Goal: Task Accomplishment & Management: Manage account settings

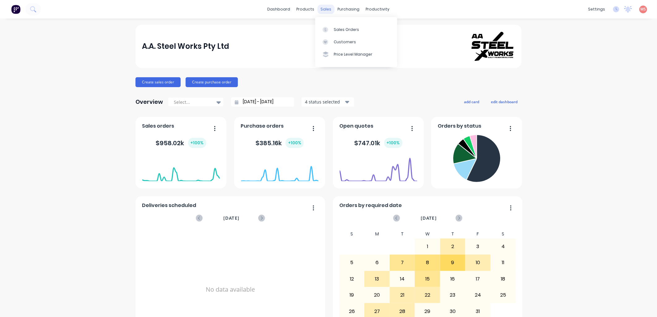
click at [321, 10] on div "sales" at bounding box center [325, 9] width 17 height 9
click at [343, 28] on div "Sales Orders" at bounding box center [346, 30] width 25 height 6
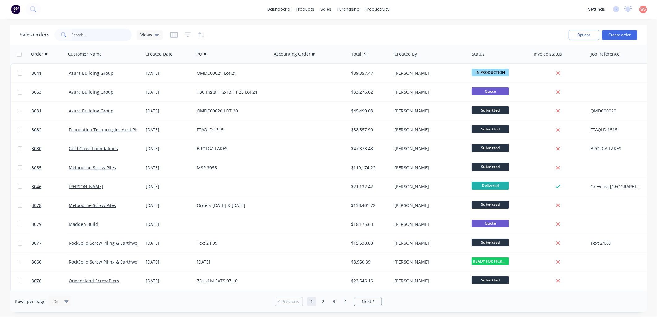
click at [101, 38] on input "text" at bounding box center [102, 35] width 60 height 12
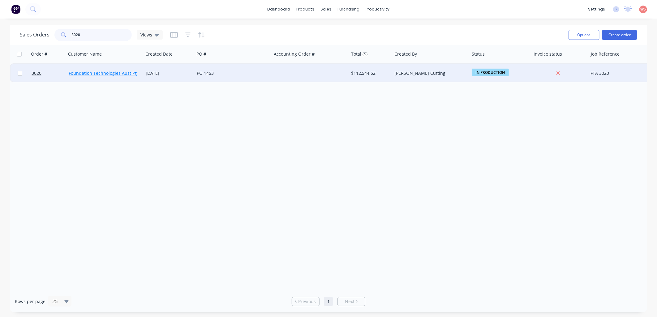
type input "3020"
click at [112, 73] on link "Foundation Technologies Aust Pty Ltd" at bounding box center [108, 73] width 78 height 6
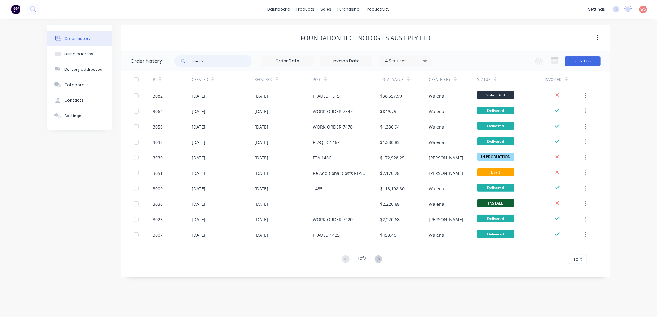
click at [215, 62] on input "text" at bounding box center [220, 61] width 61 height 12
type input "3020"
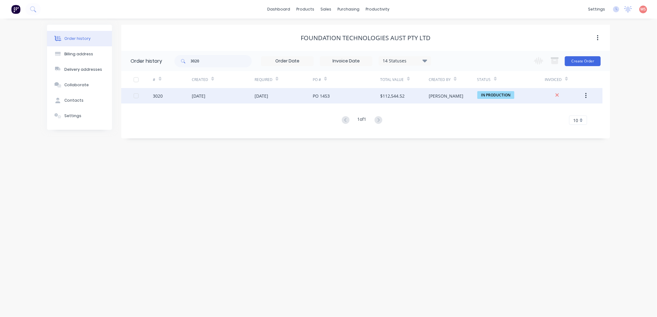
click at [232, 93] on div "[DATE]" at bounding box center [223, 95] width 63 height 15
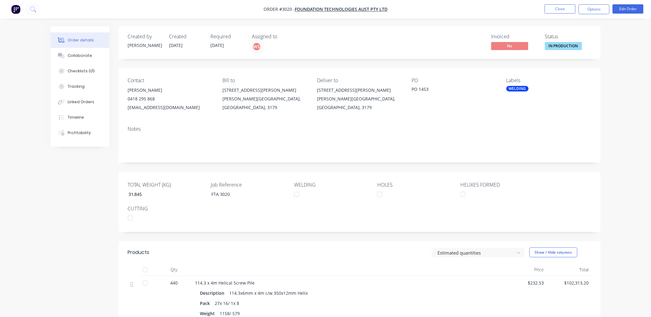
click at [514, 87] on div "WELDING" at bounding box center [518, 89] width 22 height 6
click at [519, 142] on div at bounding box center [519, 143] width 12 height 12
click at [476, 132] on div "Notes" at bounding box center [360, 129] width 464 height 6
click at [139, 130] on div "Notes" at bounding box center [360, 129] width 464 height 6
click at [628, 11] on button "Edit Order" at bounding box center [628, 8] width 31 height 9
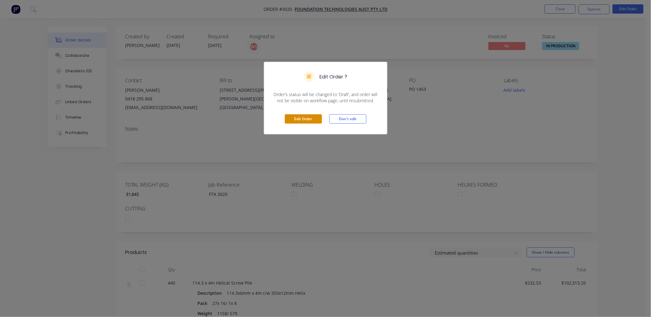
click at [300, 119] on button "Edit Order" at bounding box center [303, 118] width 37 height 9
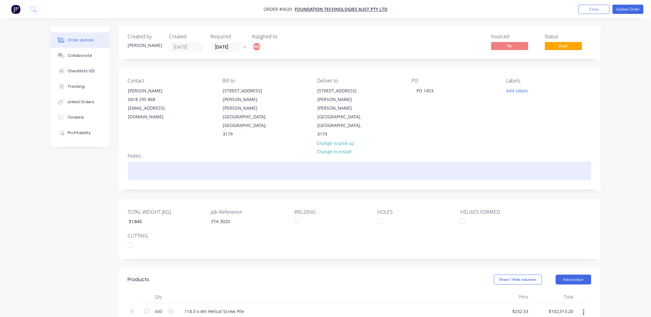
click at [155, 162] on div at bounding box center [360, 171] width 464 height 19
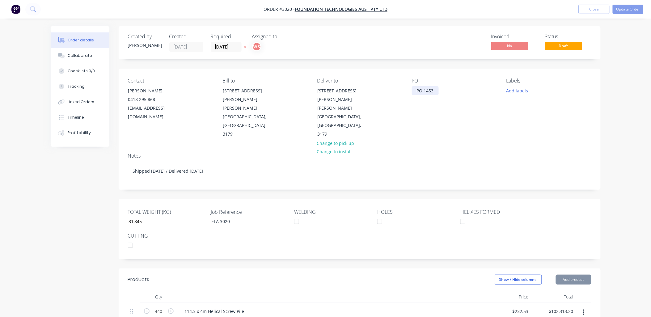
click at [418, 91] on div "PO 1453" at bounding box center [425, 90] width 27 height 9
click at [594, 8] on button "Close" at bounding box center [594, 9] width 31 height 9
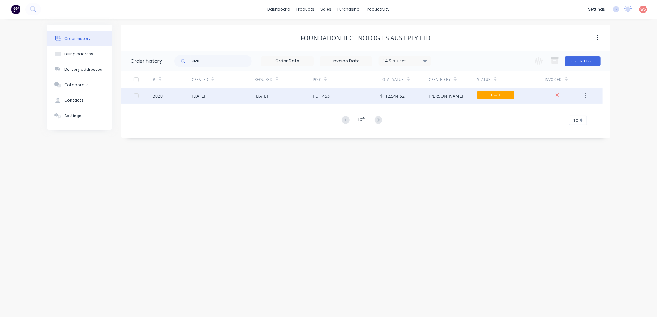
click at [337, 95] on div "PO 1453" at bounding box center [347, 95] width 68 height 15
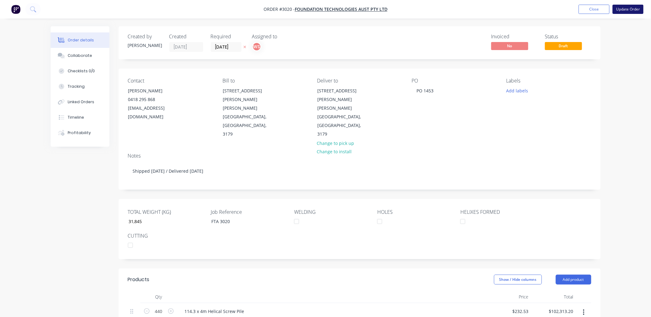
click at [624, 8] on button "Update Order" at bounding box center [628, 9] width 31 height 9
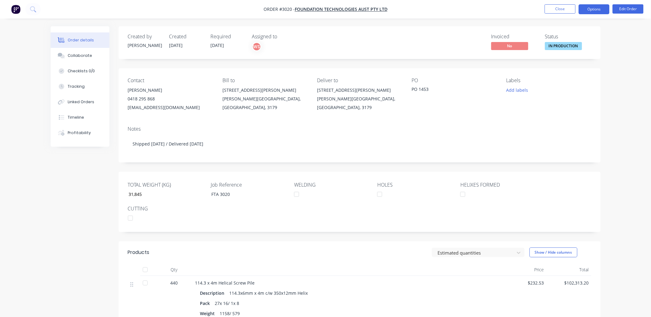
click at [581, 7] on button "Options" at bounding box center [594, 9] width 31 height 10
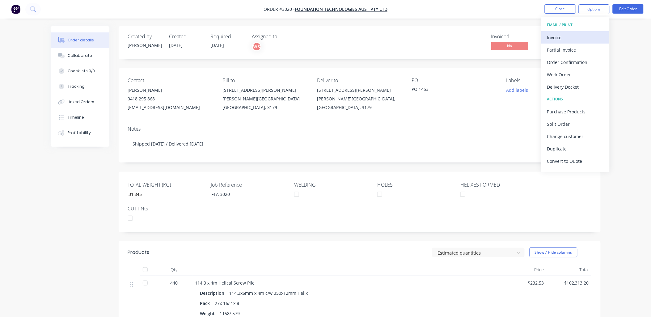
click at [556, 39] on div "Invoice" at bounding box center [575, 37] width 57 height 9
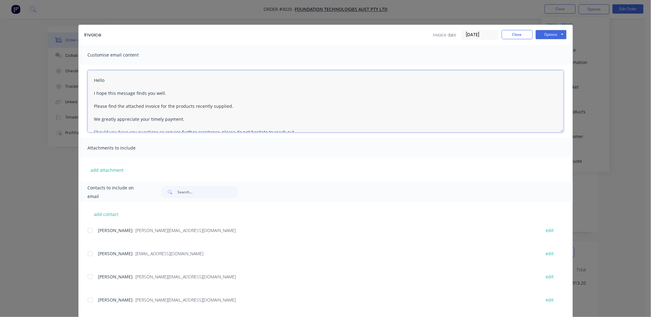
click at [114, 78] on textarea "Hello I hope this message finds you well. Please find the attached invoice for …" at bounding box center [326, 101] width 476 height 62
click at [92, 79] on textarea "Hello Sally I hope this message finds you well. Please find the attached invoic…" at bounding box center [326, 101] width 476 height 62
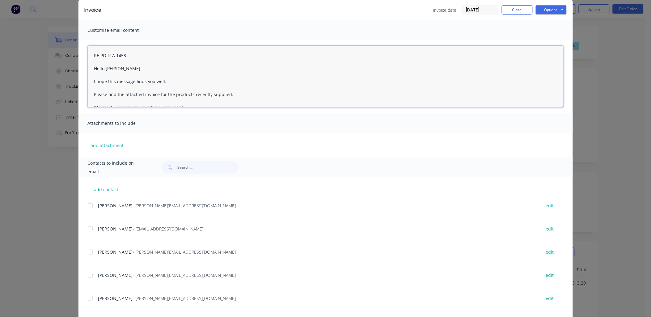
scroll to position [45, 0]
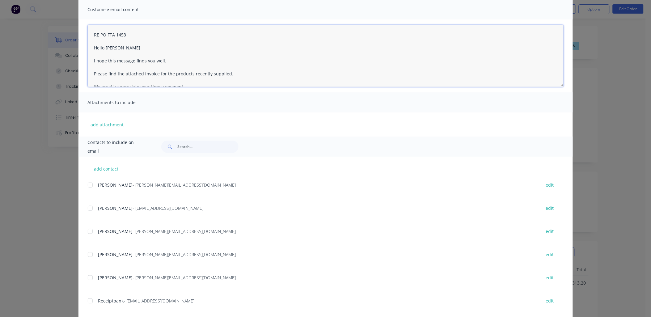
click at [88, 231] on div at bounding box center [90, 231] width 12 height 12
click at [89, 254] on div at bounding box center [90, 255] width 12 height 12
click at [87, 301] on div at bounding box center [90, 301] width 12 height 12
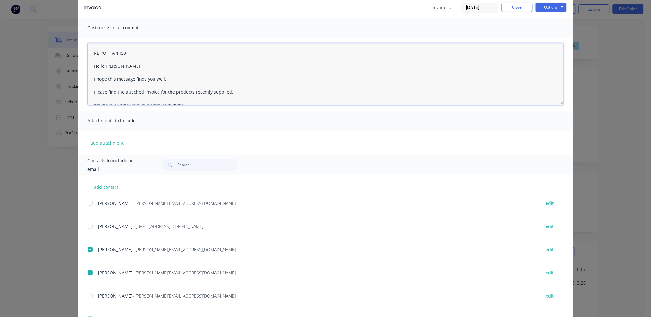
scroll to position [0, 0]
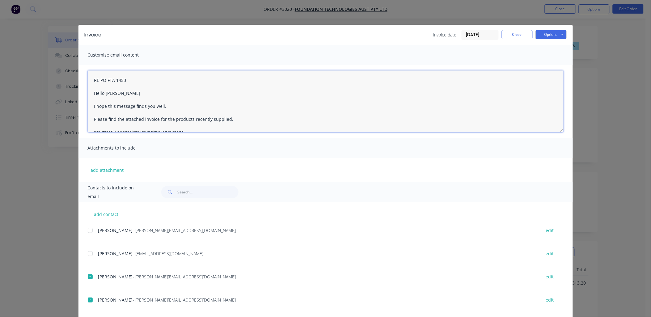
type textarea "RE PO FTA 1453 Hello Sally I hope this message finds you well. Please find the …"
click at [483, 35] on input "[DATE]" at bounding box center [480, 34] width 36 height 9
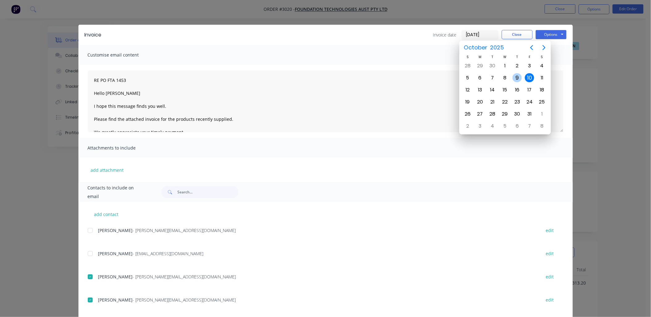
click at [517, 73] on div "9" at bounding box center [517, 77] width 9 height 9
type input "[DATE]"
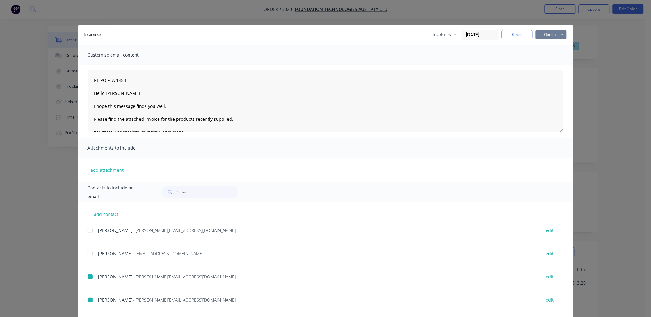
click at [555, 35] on button "Options" at bounding box center [551, 34] width 31 height 9
click at [558, 47] on button "Preview" at bounding box center [556, 45] width 40 height 10
click at [439, 4] on div "Invoice Invoice date 09/10/25 Close Options Preview Print Email Customise email…" at bounding box center [325, 158] width 651 height 317
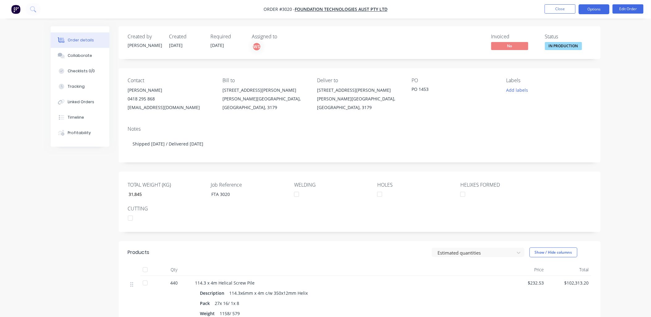
click at [595, 11] on button "Options" at bounding box center [594, 9] width 31 height 10
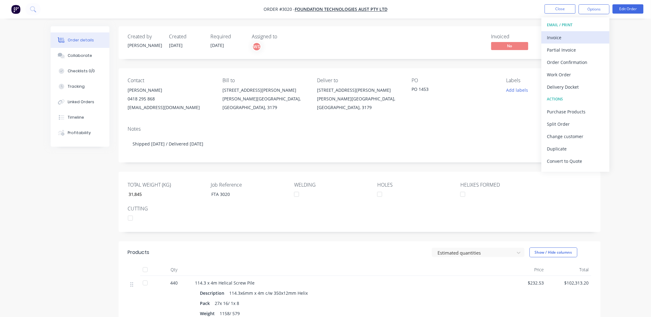
click at [557, 36] on div "Invoice" at bounding box center [575, 37] width 57 height 9
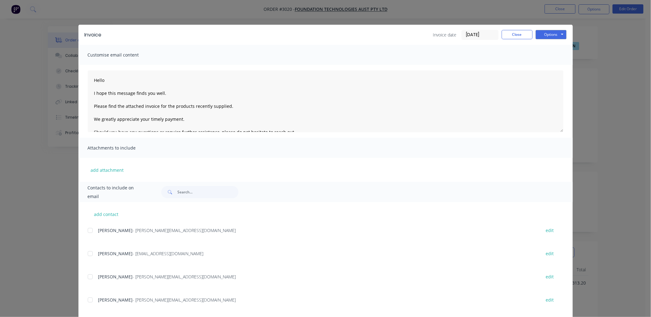
click at [88, 277] on div at bounding box center [90, 277] width 12 height 12
click at [86, 300] on div at bounding box center [90, 300] width 12 height 12
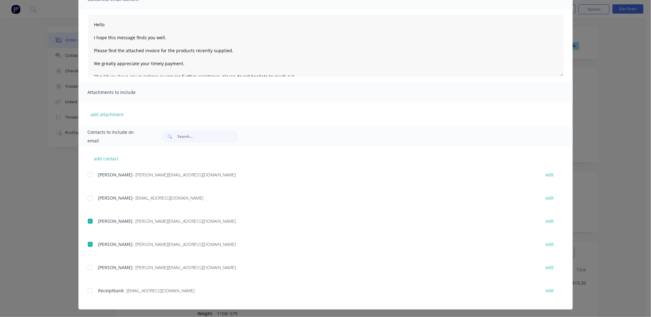
scroll to position [57, 0]
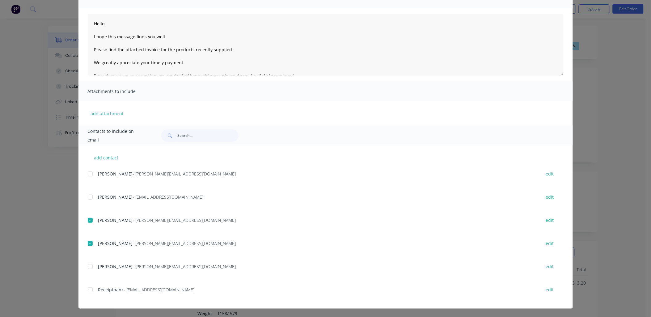
click at [87, 291] on div at bounding box center [90, 290] width 12 height 12
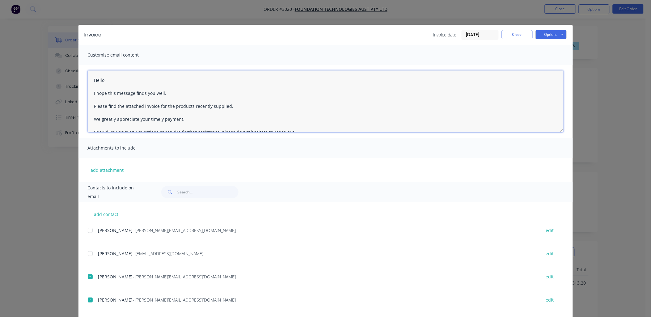
click at [90, 78] on textarea "Hello I hope this message finds you well. Please find the attached invoice for …" at bounding box center [326, 101] width 476 height 62
click at [112, 95] on textarea "RE PO FTA31453 Hello I hope this message finds you well. Please find the attach…" at bounding box center [326, 101] width 476 height 62
click at [115, 97] on textarea "RE PO FTA31453 Hello I hope this message finds you well. Please find the attach…" at bounding box center [326, 101] width 476 height 62
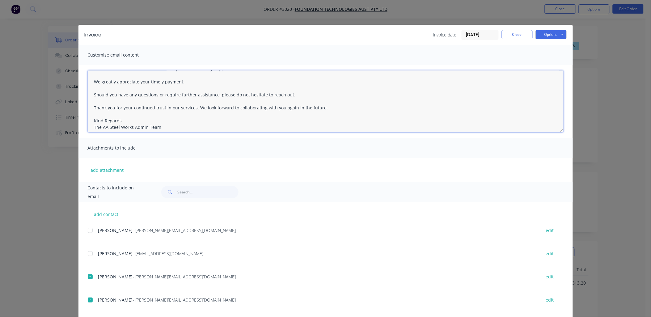
scroll to position [35, 0]
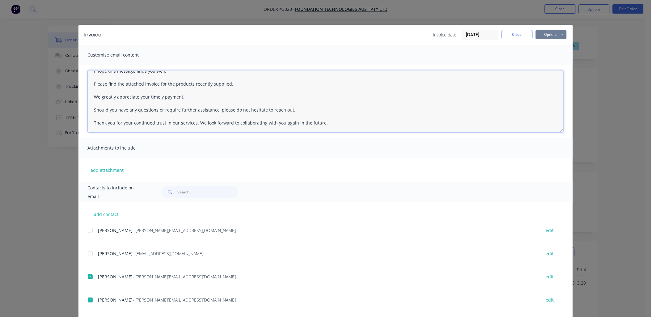
type textarea "RE PO FTA31453 Hello Sally I hope this message finds you well. Please find the …"
click at [550, 34] on button "Options" at bounding box center [551, 34] width 31 height 9
click at [555, 64] on button "Email" at bounding box center [556, 66] width 40 height 10
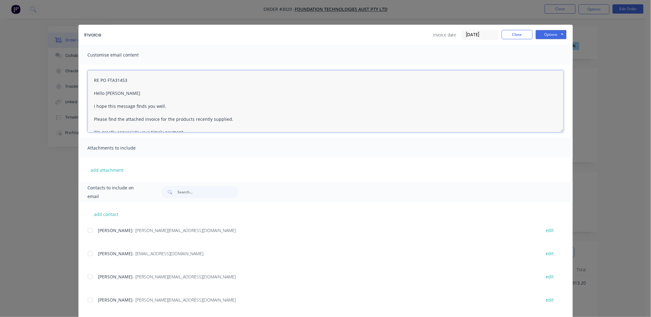
scroll to position [81, 0]
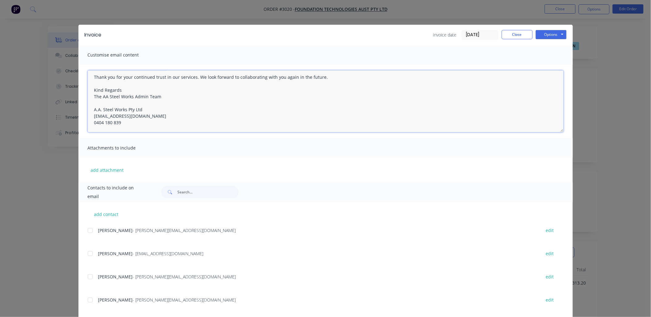
drag, startPoint x: 90, startPoint y: 78, endPoint x: 228, endPoint y: 147, distance: 154.8
click at [228, 147] on div "Customise email content RE PO FTA31453 Hello Sally I hope this message finds yo…" at bounding box center [326, 113] width 495 height 137
click at [557, 36] on button "Options" at bounding box center [551, 34] width 31 height 9
click at [554, 54] on button "Print" at bounding box center [556, 56] width 40 height 10
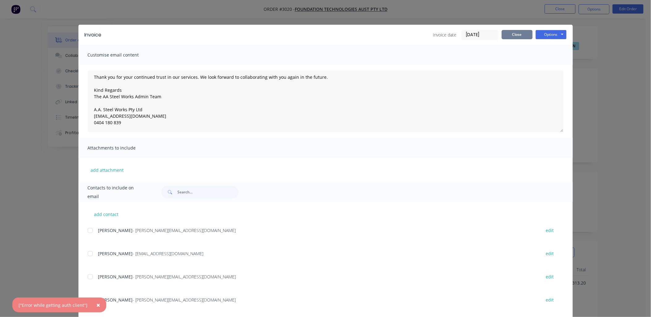
click at [509, 36] on button "Close" at bounding box center [517, 34] width 31 height 9
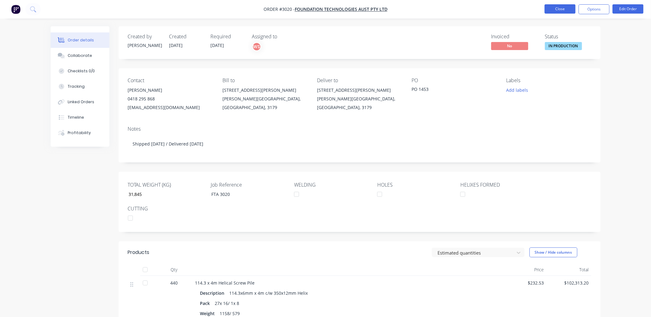
click at [557, 9] on button "Close" at bounding box center [560, 8] width 31 height 9
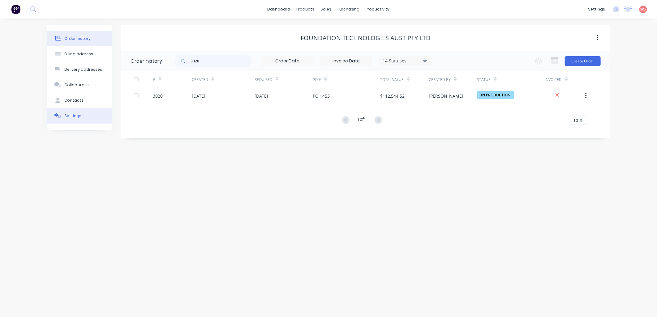
click at [80, 115] on button "Settings" at bounding box center [79, 115] width 65 height 15
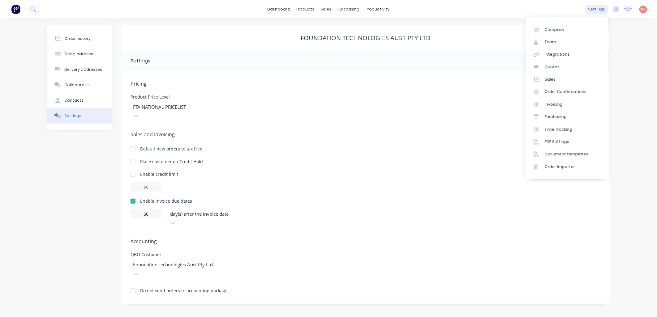
click at [600, 10] on div "settings" at bounding box center [596, 9] width 23 height 9
click at [558, 53] on div "Integrations" at bounding box center [556, 55] width 25 height 6
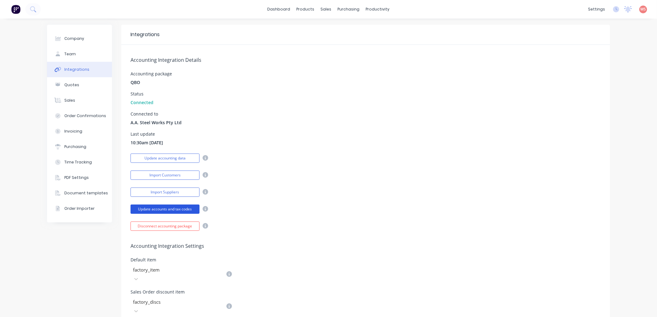
click at [161, 209] on button "Update accounts and tax codes" at bounding box center [164, 209] width 69 height 9
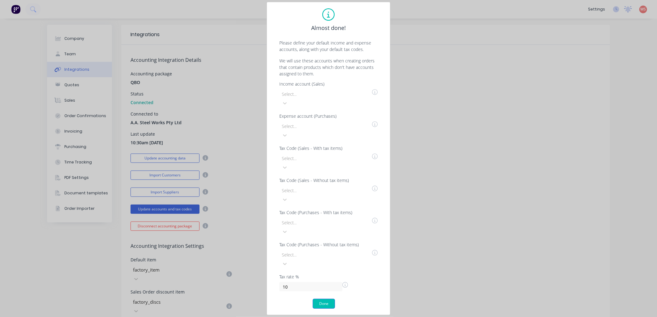
click at [323, 299] on button "Done" at bounding box center [324, 304] width 22 height 10
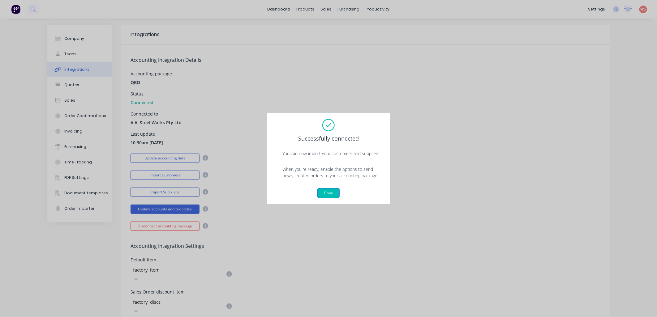
click at [332, 191] on button "Done" at bounding box center [328, 193] width 22 height 10
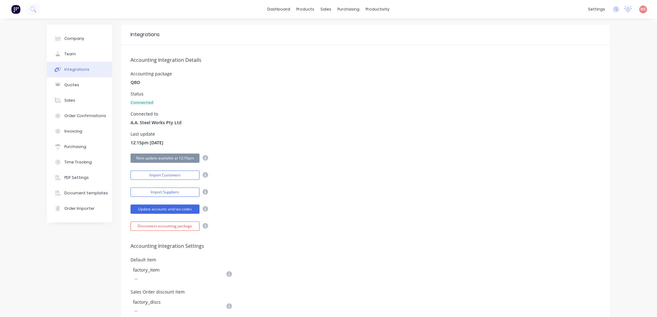
click at [394, 170] on div "Import Customers" at bounding box center [365, 174] width 470 height 11
click at [504, 273] on div "Default item factory_item" at bounding box center [365, 271] width 470 height 26
click at [70, 99] on div "Sales" at bounding box center [69, 101] width 11 height 6
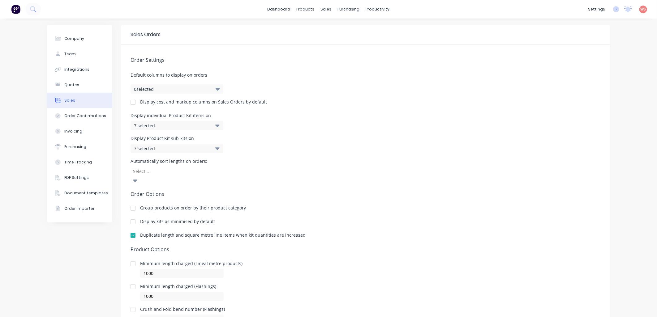
click at [533, 166] on div "Automatically sort lengths on orders: Select..." at bounding box center [365, 172] width 470 height 26
click at [324, 7] on div "sales" at bounding box center [325, 9] width 17 height 9
click at [341, 30] on icon at bounding box center [341, 30] width 5 height 3
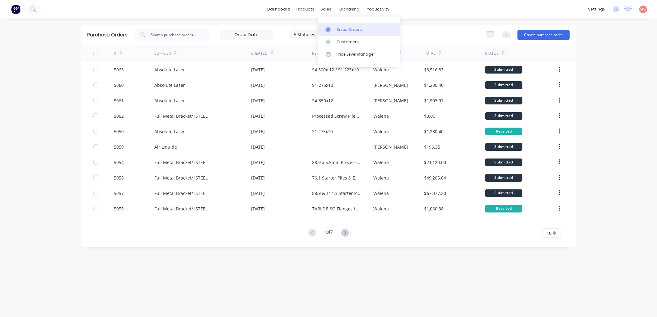
click at [348, 29] on div "Sales Orders" at bounding box center [348, 30] width 25 height 6
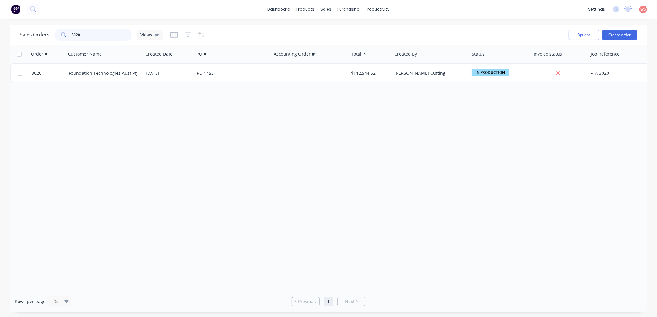
drag, startPoint x: 96, startPoint y: 36, endPoint x: 38, endPoint y: 28, distance: 58.7
click at [38, 29] on div "Sales Orders 3020 Views" at bounding box center [91, 35] width 143 height 12
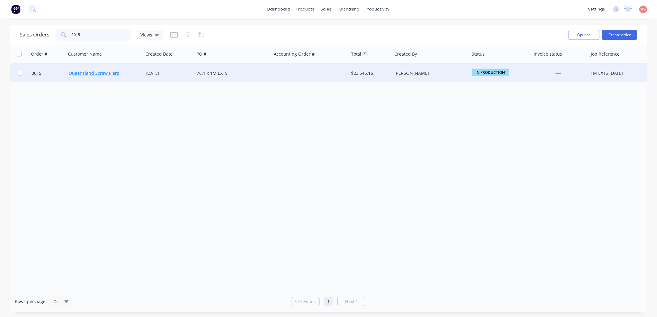
type input "3015"
click at [87, 74] on link "Queensland Screw Piers" at bounding box center [94, 73] width 50 height 6
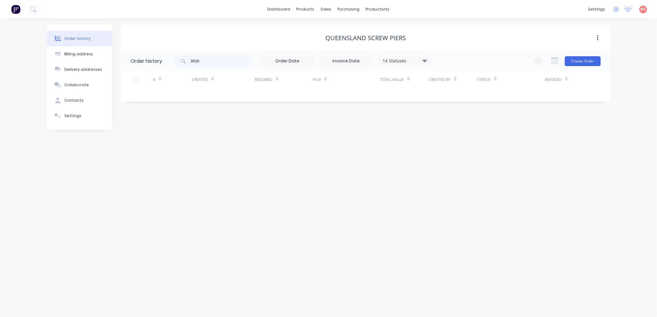
click at [255, 83] on div "Required" at bounding box center [266, 79] width 24 height 11
drag, startPoint x: 224, startPoint y: 63, endPoint x: 169, endPoint y: 64, distance: 54.7
click at [169, 64] on header "Order history 3020 14 Statuses Invoice Status Invoiced Not Invoiced Partial Ord…" at bounding box center [365, 61] width 488 height 20
type input "3015"
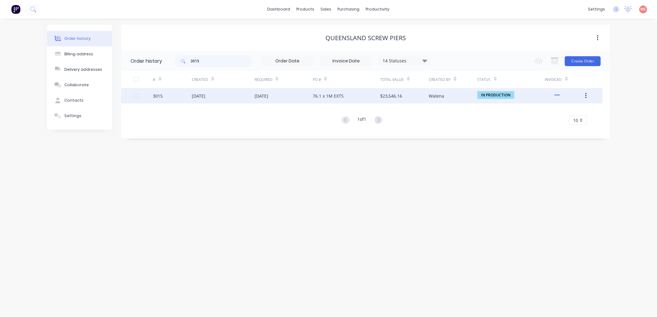
click at [262, 99] on div "[DATE]" at bounding box center [283, 95] width 58 height 15
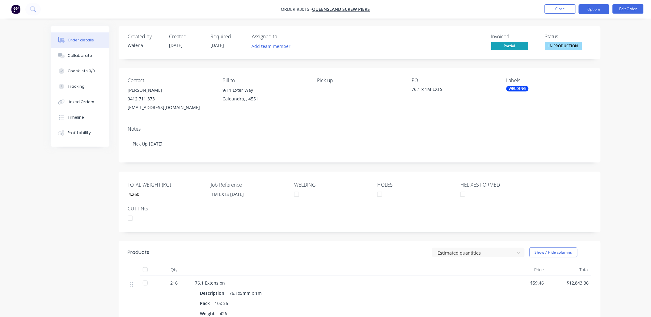
click at [598, 11] on button "Options" at bounding box center [594, 9] width 31 height 10
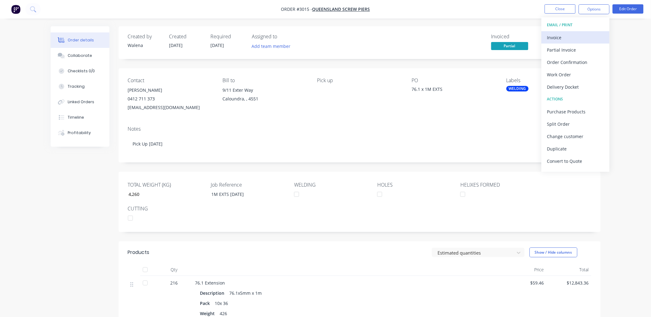
click at [567, 34] on div "Invoice" at bounding box center [575, 37] width 57 height 9
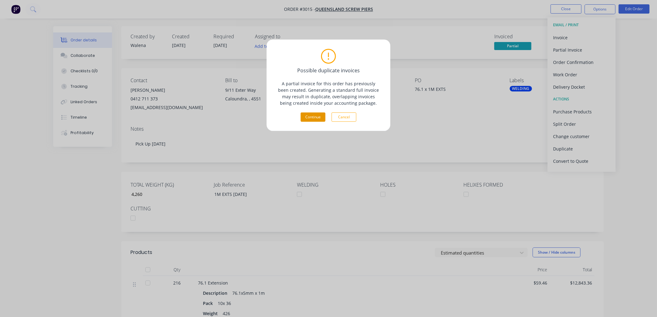
click at [303, 117] on button "Continue" at bounding box center [312, 117] width 25 height 9
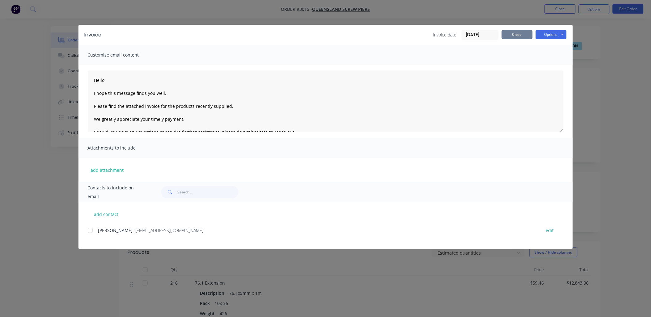
click at [513, 33] on button "Close" at bounding box center [517, 34] width 31 height 9
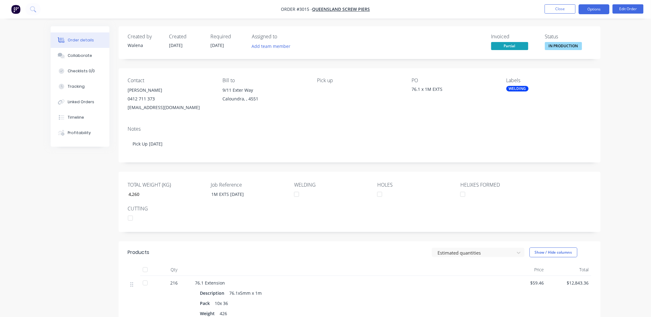
click at [599, 8] on button "Options" at bounding box center [594, 9] width 31 height 10
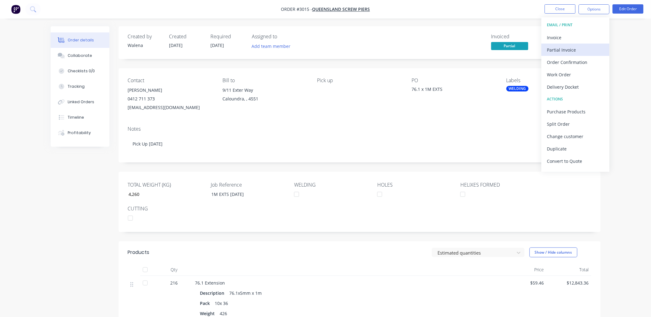
click at [576, 53] on div "Partial Invoice" at bounding box center [575, 49] width 57 height 9
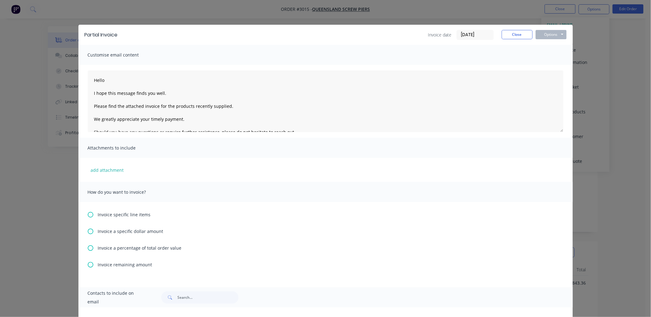
click at [88, 215] on icon at bounding box center [91, 215] width 6 height 6
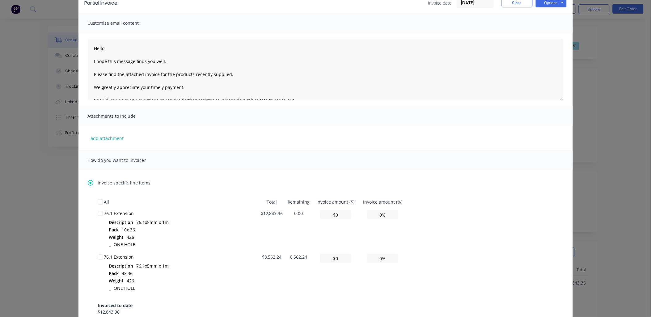
scroll to position [45, 0]
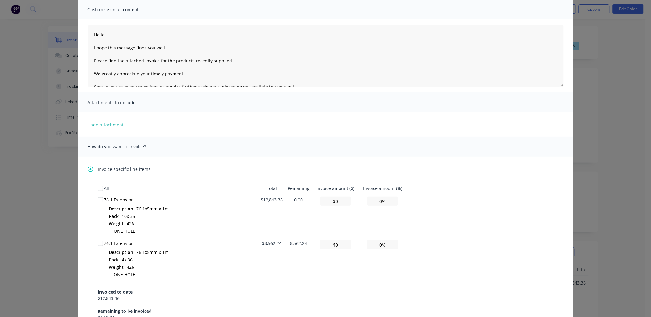
click at [97, 245] on div at bounding box center [100, 243] width 12 height 12
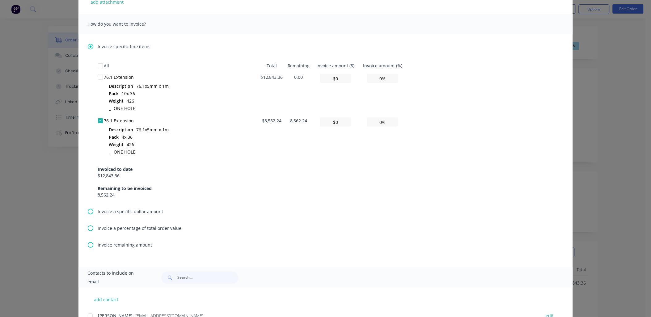
scroll to position [183, 0]
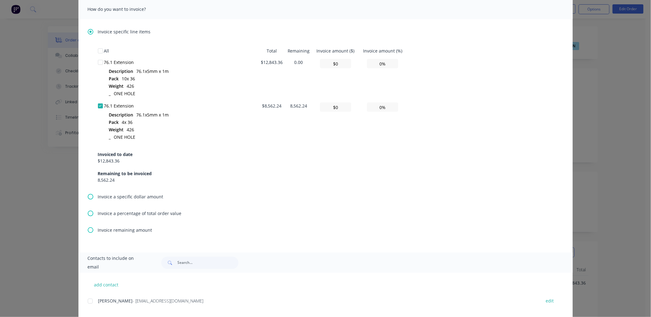
click at [88, 230] on icon at bounding box center [91, 231] width 6 height 6
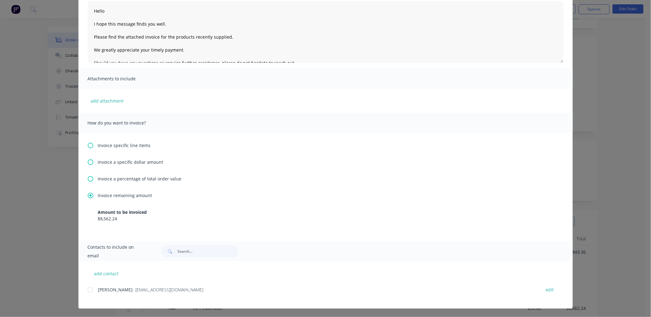
scroll to position [45, 0]
click at [216, 257] on input "text" at bounding box center [207, 251] width 61 height 12
click at [177, 250] on input "text" at bounding box center [207, 251] width 61 height 12
click at [87, 289] on div at bounding box center [90, 290] width 12 height 12
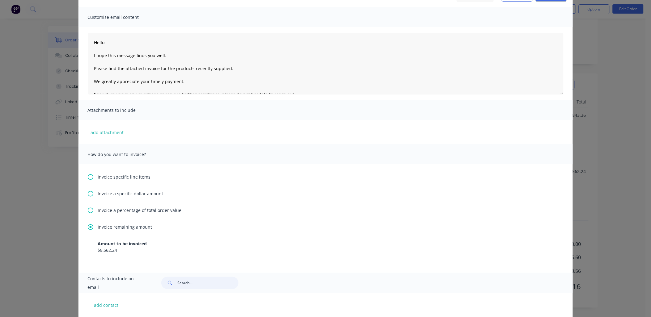
scroll to position [0, 0]
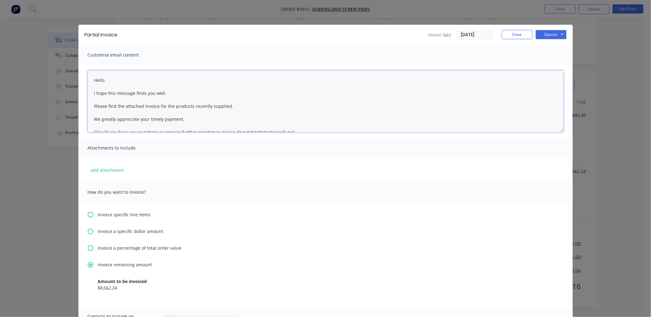
click at [113, 80] on textarea "Hello I hope this message finds you well. Please find the attached invoice for …" at bounding box center [326, 101] width 476 height 62
click at [172, 107] on textarea "Hello [PERSON_NAME] I hope this message finds you well. Please find the attache…" at bounding box center [326, 101] width 476 height 62
click at [274, 103] on textarea "Hello Bruce I hope this message finds you well. Please find the attached invoic…" at bounding box center [326, 101] width 476 height 62
drag, startPoint x: 149, startPoint y: 116, endPoint x: 88, endPoint y: 112, distance: 61.1
click at [88, 112] on textarea "Hello Bruce I hope this message finds you well. Please find the attached invoic…" at bounding box center [326, 101] width 476 height 62
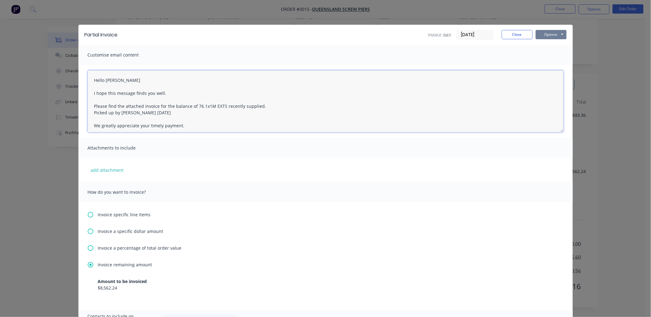
type textarea "Hello Bruce I hope this message finds you well. Please find the attached invoic…"
click at [549, 33] on button "Options" at bounding box center [551, 34] width 31 height 9
click at [556, 65] on button "Email" at bounding box center [556, 66] width 40 height 10
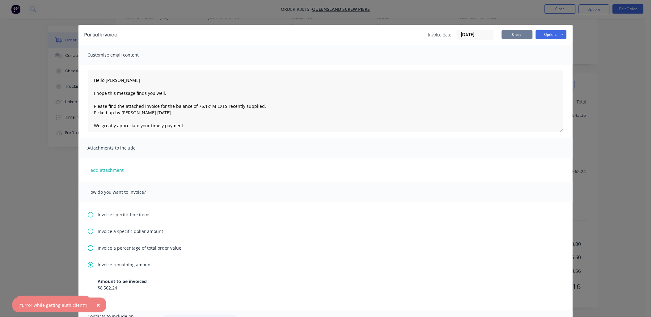
click at [506, 36] on button "Close" at bounding box center [517, 34] width 31 height 9
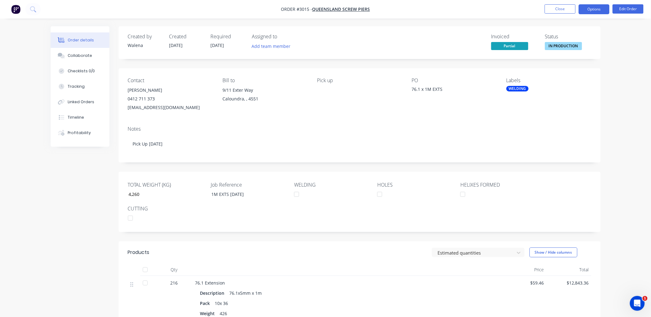
click at [594, 10] on button "Options" at bounding box center [594, 9] width 31 height 10
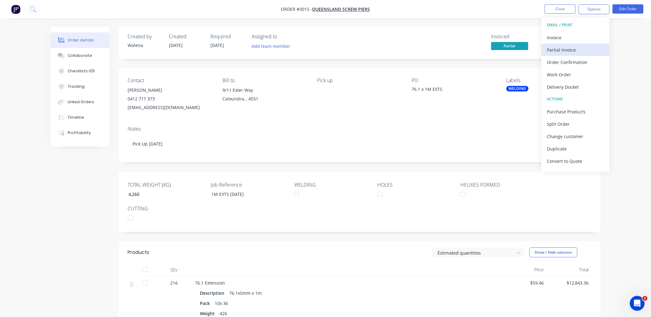
click at [562, 49] on div "Partial Invoice" at bounding box center [575, 49] width 57 height 9
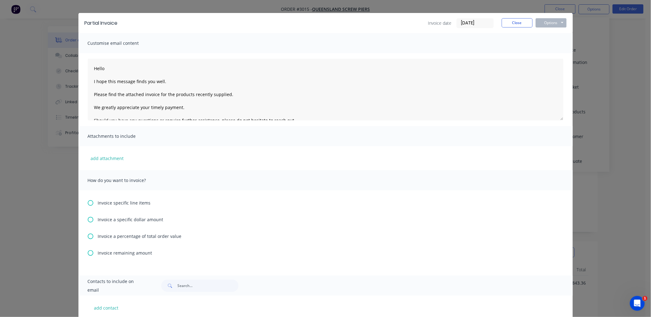
scroll to position [45, 0]
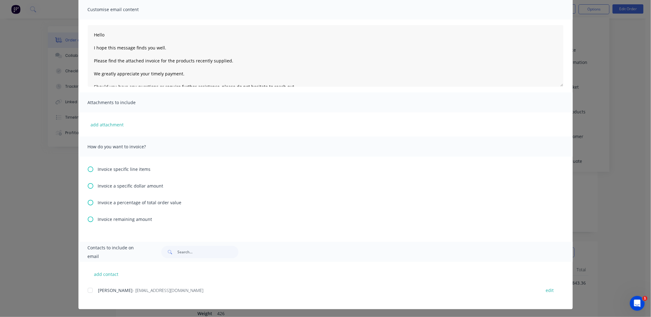
click at [89, 218] on icon at bounding box center [91, 220] width 6 height 6
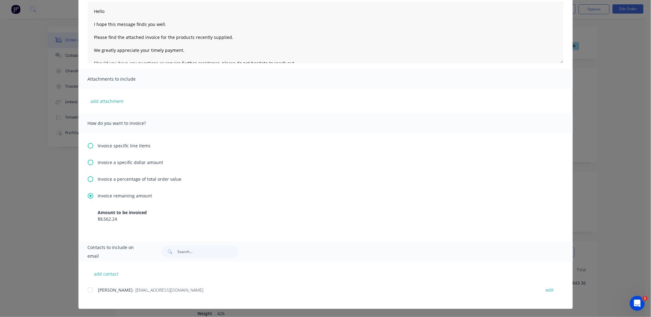
scroll to position [69, 0]
click at [87, 291] on div at bounding box center [90, 290] width 12 height 12
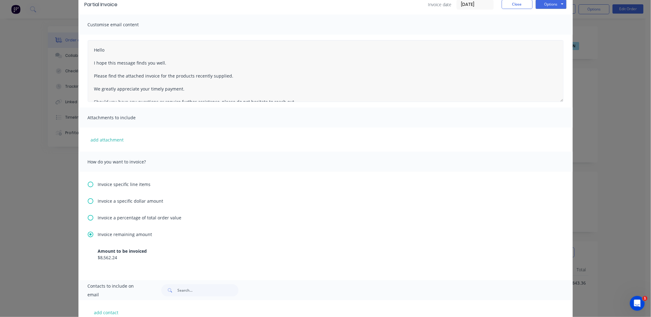
scroll to position [0, 0]
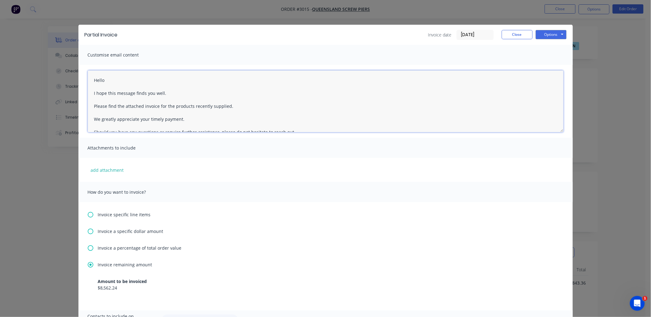
click at [90, 80] on textarea "Hello I hope this message finds you well. Please find the attached invoice for …" at bounding box center [326, 101] width 476 height 62
click at [108, 80] on textarea "Hello I hope this message finds you well. Please find the attached invoice for …" at bounding box center [326, 101] width 476 height 62
click at [171, 105] on textarea "Hello [PERSON_NAME] I hope this message finds you well. Please find the attache…" at bounding box center [326, 101] width 476 height 62
type textarea "Hello Bruce I hope this message finds you well. Please find the attached invoic…"
click at [554, 36] on button "Options" at bounding box center [551, 34] width 31 height 9
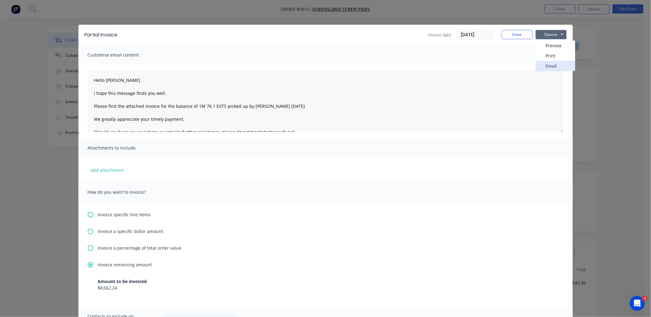
click at [548, 63] on button "Email" at bounding box center [556, 66] width 40 height 10
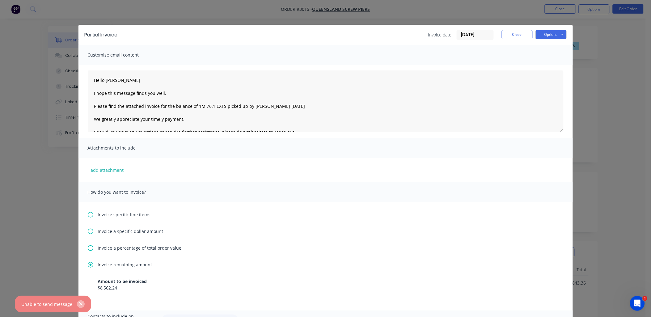
click at [79, 306] on icon "button" at bounding box center [81, 304] width 4 height 6
click at [548, 32] on button "Options" at bounding box center [551, 34] width 31 height 9
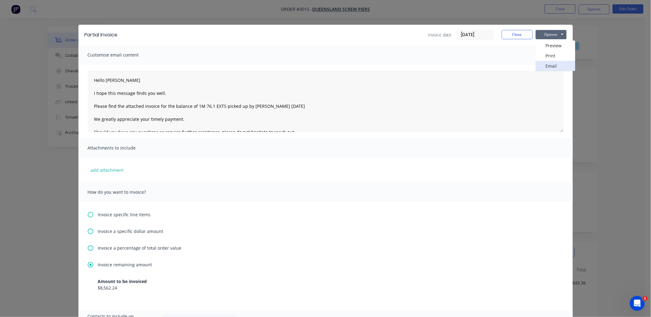
click at [548, 68] on button "Email" at bounding box center [556, 66] width 40 height 10
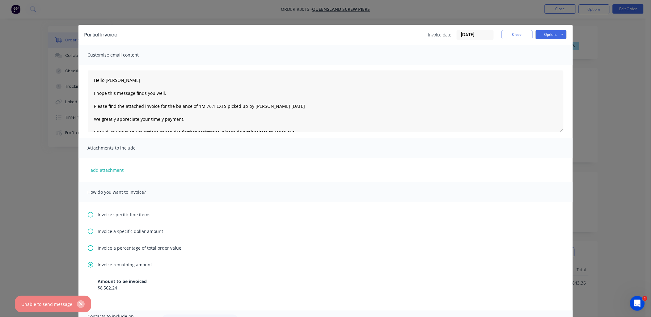
click at [80, 304] on icon "button" at bounding box center [81, 304] width 4 height 6
click at [551, 34] on button "Options" at bounding box center [551, 34] width 31 height 9
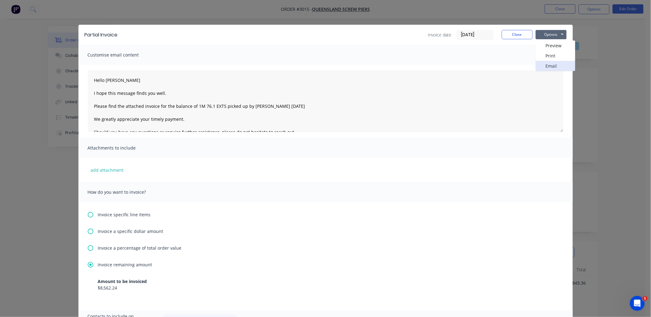
click at [551, 62] on button "Email" at bounding box center [556, 66] width 40 height 10
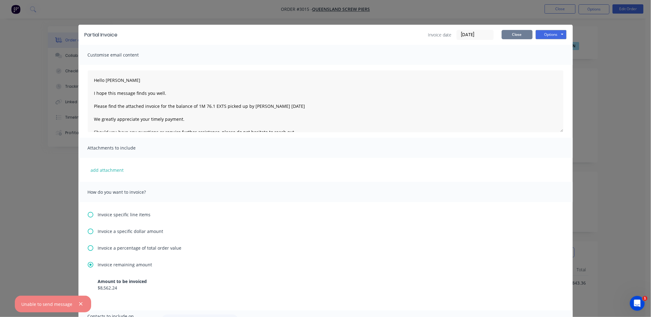
click at [515, 32] on button "Close" at bounding box center [517, 34] width 31 height 9
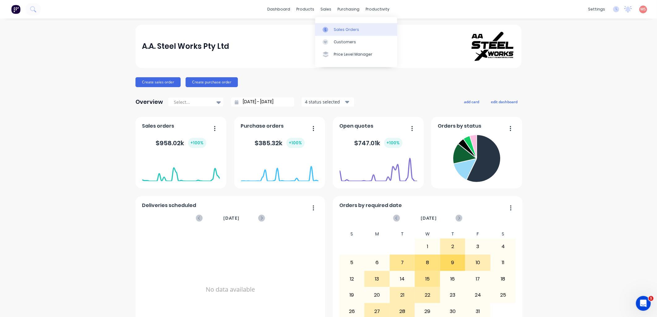
click at [341, 28] on div "Sales Orders" at bounding box center [346, 30] width 25 height 6
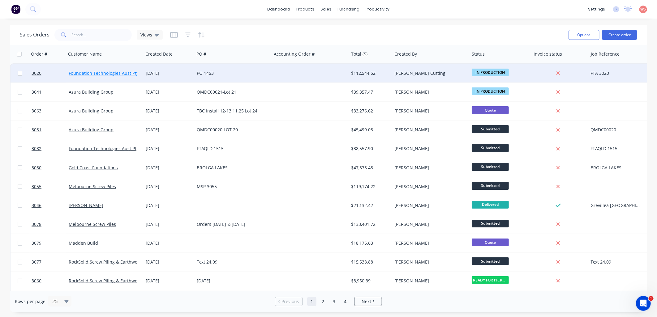
click at [116, 73] on link "Foundation Technologies Aust Pty Ltd" at bounding box center [108, 73] width 78 height 6
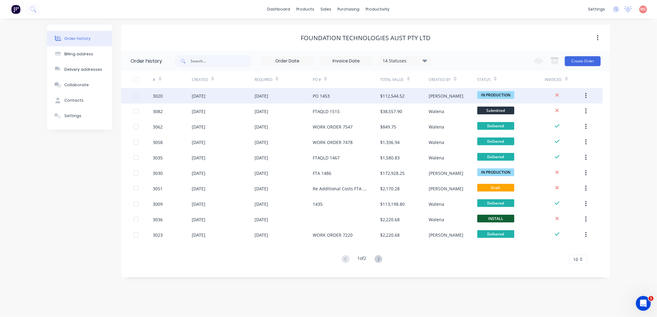
click at [205, 96] on div "[DATE]" at bounding box center [199, 96] width 14 height 6
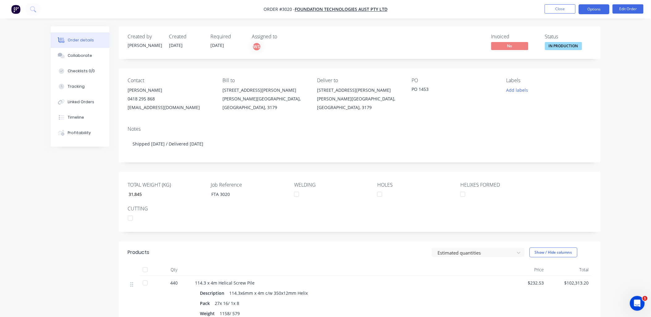
click at [600, 7] on button "Options" at bounding box center [594, 9] width 31 height 10
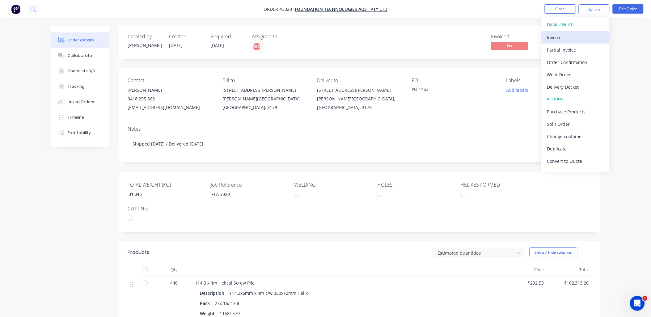
click at [562, 39] on div "Invoice" at bounding box center [575, 37] width 57 height 9
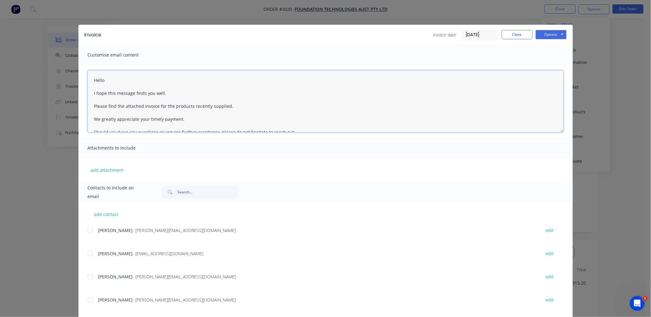
click at [109, 81] on textarea "Hello I hope this message finds you well. Please find the attached invoice for …" at bounding box center [326, 101] width 476 height 62
click at [87, 276] on div at bounding box center [90, 277] width 12 height 12
click at [86, 302] on div at bounding box center [90, 300] width 12 height 12
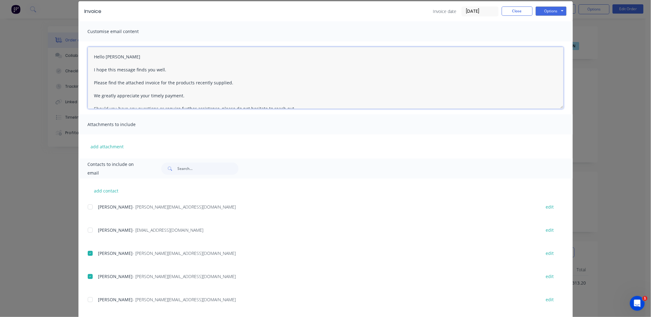
scroll to position [57, 0]
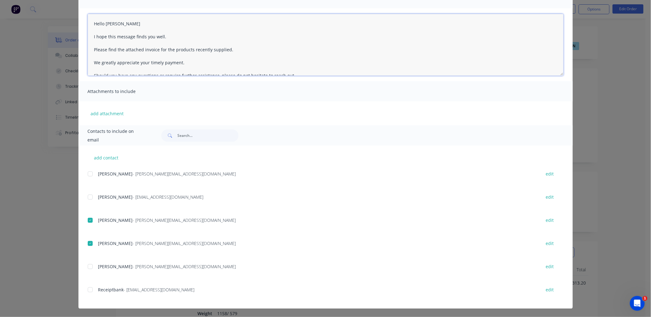
click at [88, 292] on div at bounding box center [90, 290] width 12 height 12
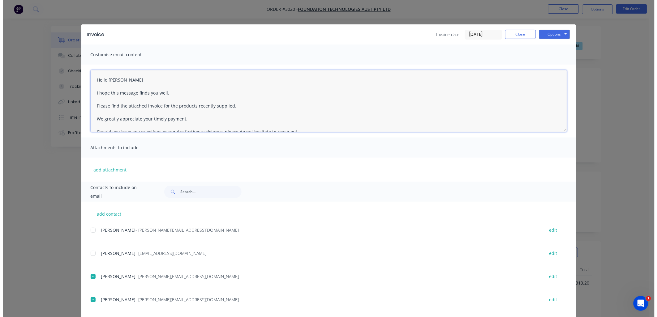
scroll to position [0, 0]
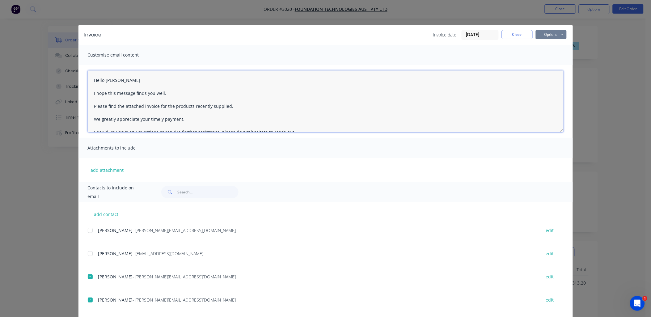
type textarea "Hello Sally I hope this message finds you well. Please find the attached invoic…"
click at [545, 35] on button "Options" at bounding box center [551, 34] width 31 height 9
click at [560, 64] on button "Email" at bounding box center [556, 66] width 40 height 10
click at [523, 31] on button "Close" at bounding box center [517, 34] width 31 height 9
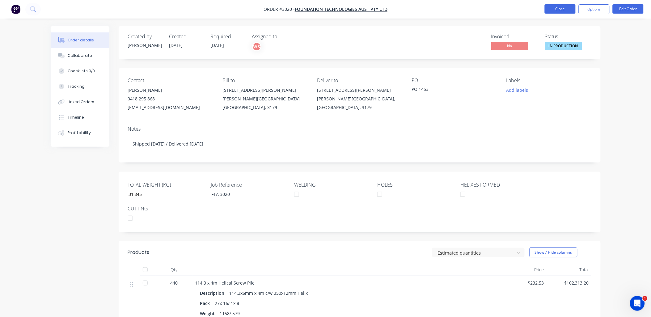
click at [564, 9] on button "Close" at bounding box center [560, 8] width 31 height 9
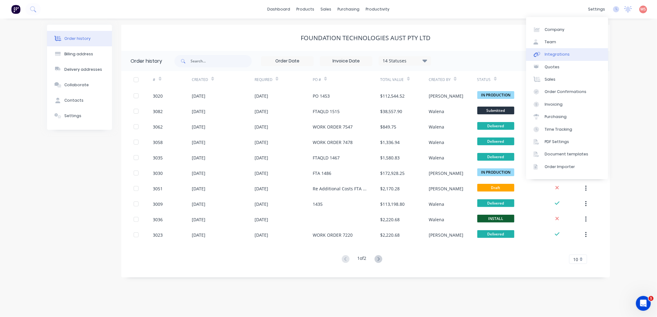
click at [557, 53] on div "Integrations" at bounding box center [556, 55] width 25 height 6
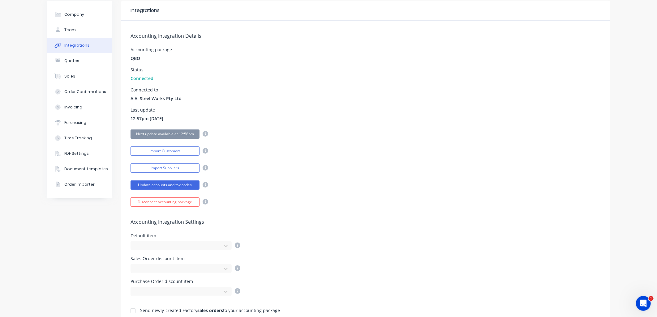
scroll to position [45, 0]
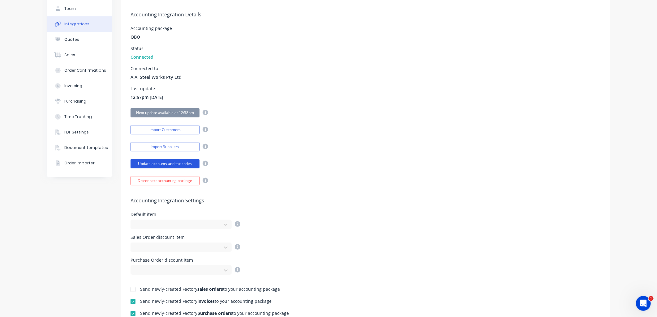
click at [174, 164] on button "Update accounts and tax codes" at bounding box center [164, 163] width 69 height 9
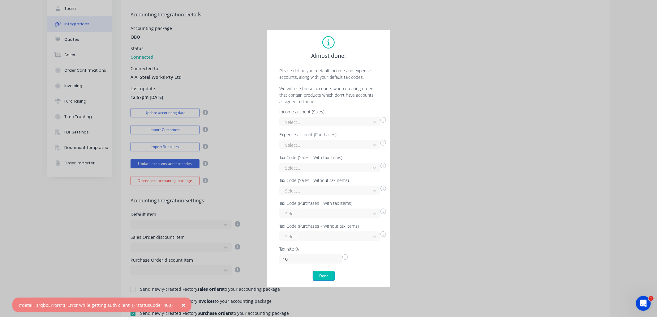
click at [330, 278] on button "Done" at bounding box center [324, 276] width 22 height 10
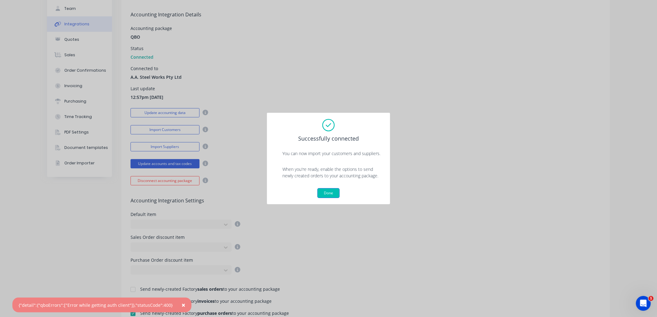
click at [334, 191] on button "Done" at bounding box center [328, 193] width 22 height 10
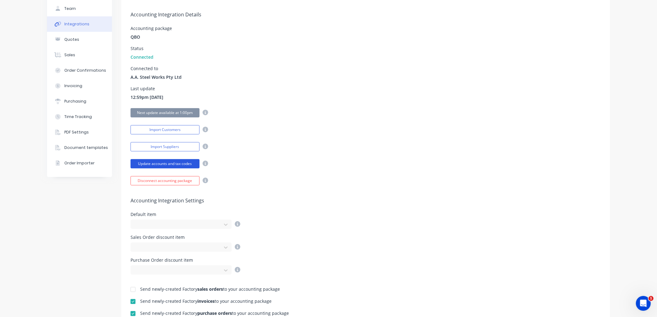
click at [180, 162] on button "Update accounts and tax codes" at bounding box center [164, 163] width 69 height 9
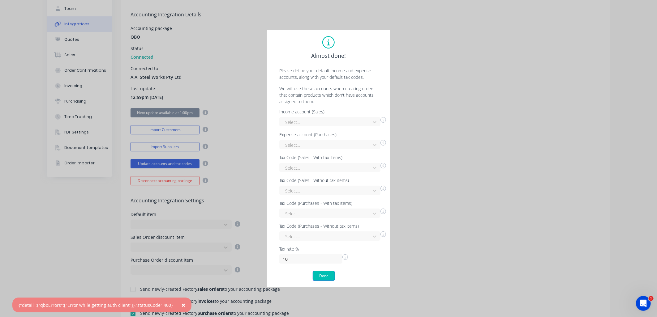
click at [321, 276] on button "Done" at bounding box center [324, 276] width 22 height 10
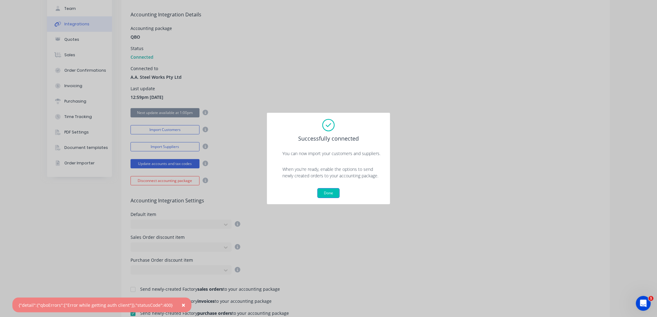
click at [333, 196] on button "Done" at bounding box center [328, 193] width 22 height 10
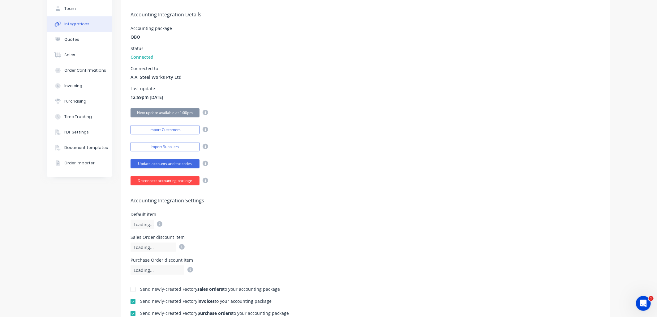
click at [173, 185] on button "Disconnect accounting package" at bounding box center [164, 180] width 69 height 9
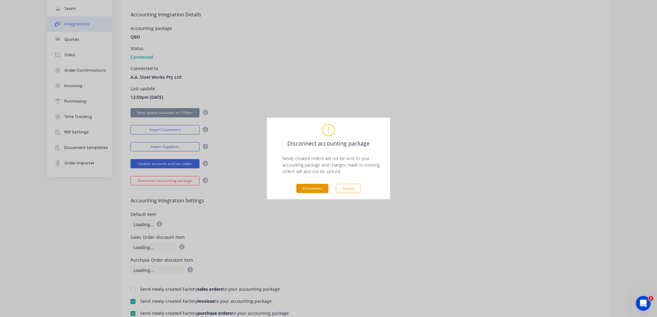
click at [319, 188] on button "Disconnect" at bounding box center [312, 188] width 32 height 9
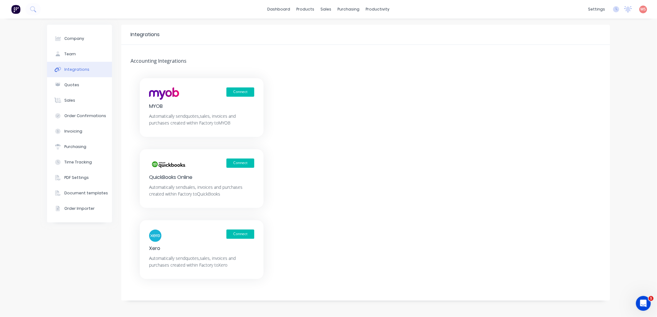
scroll to position [0, 0]
click at [236, 163] on button "Connect" at bounding box center [240, 163] width 28 height 9
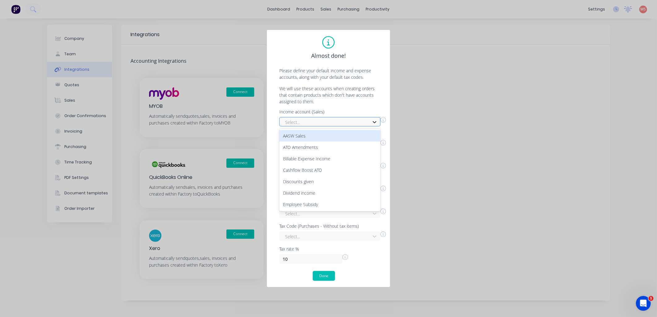
click at [374, 123] on icon at bounding box center [374, 122] width 6 height 6
click at [359, 98] on p "We will use these accounts when creating orders that contain products which don…" at bounding box center [328, 94] width 111 height 19
click at [362, 122] on div at bounding box center [325, 122] width 83 height 8
click at [313, 135] on div "AASW Sales" at bounding box center [329, 135] width 101 height 11
click at [360, 143] on div at bounding box center [325, 145] width 83 height 8
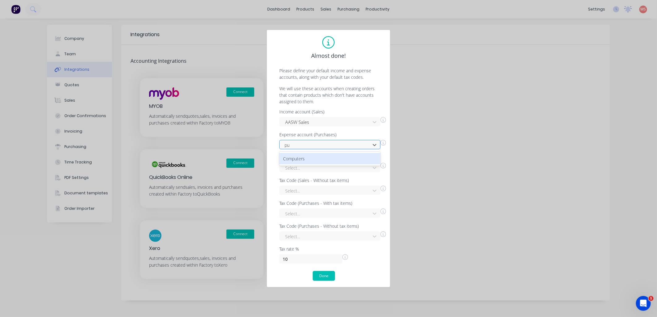
type input "p"
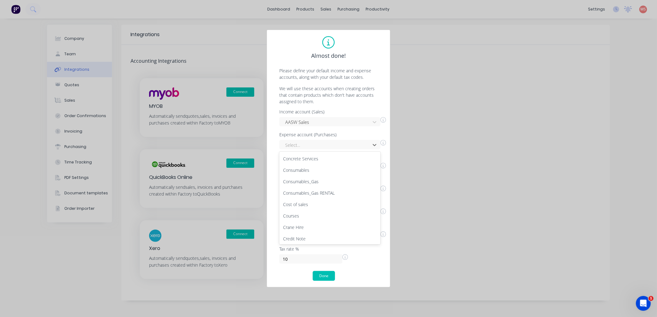
scroll to position [245, 0]
drag, startPoint x: 311, startPoint y: 179, endPoint x: 378, endPoint y: 195, distance: 69.0
click at [378, 195] on div "AASW-Fin-1000X400 Accomodation Accountant Admin Fee Advertising/Promotional Amo…" at bounding box center [329, 198] width 101 height 93
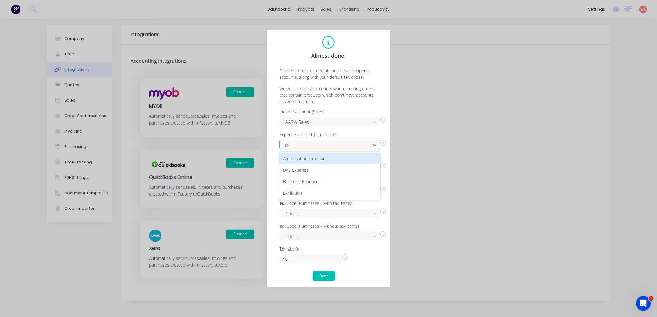
type input "e"
type input "cost"
drag, startPoint x: 306, startPoint y: 146, endPoint x: 271, endPoint y: 147, distance: 35.6
click at [271, 147] on div "Almost done! Please define your default income and expense accounts, along with…" at bounding box center [328, 159] width 124 height 258
click at [371, 146] on div at bounding box center [374, 145] width 11 height 10
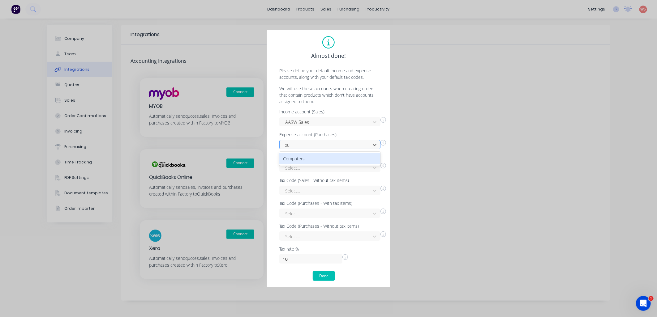
type input "p"
type input "expen"
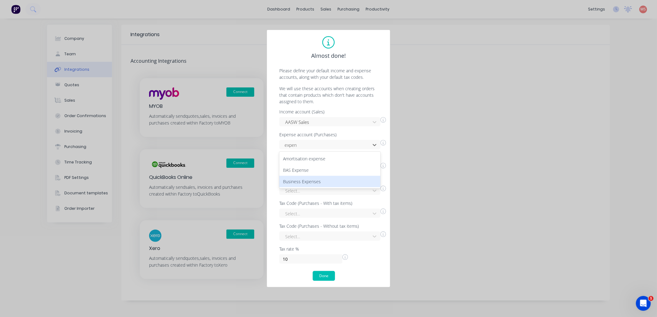
click at [333, 180] on div "Business Expenses" at bounding box center [329, 181] width 101 height 11
click at [366, 167] on div at bounding box center [325, 168] width 83 height 8
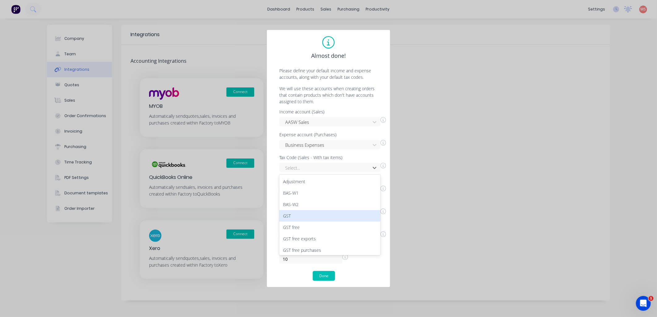
click at [295, 218] on div "GST" at bounding box center [329, 215] width 101 height 11
click at [373, 189] on icon at bounding box center [374, 191] width 6 height 6
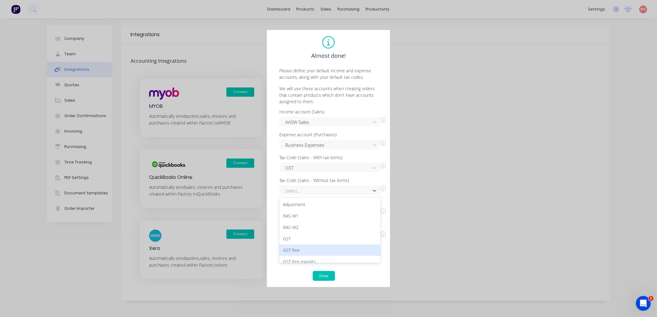
click at [330, 250] on div "GST free" at bounding box center [329, 250] width 101 height 11
click at [370, 211] on div at bounding box center [374, 214] width 11 height 10
click at [335, 243] on div "GST on non-capital" at bounding box center [329, 242] width 101 height 11
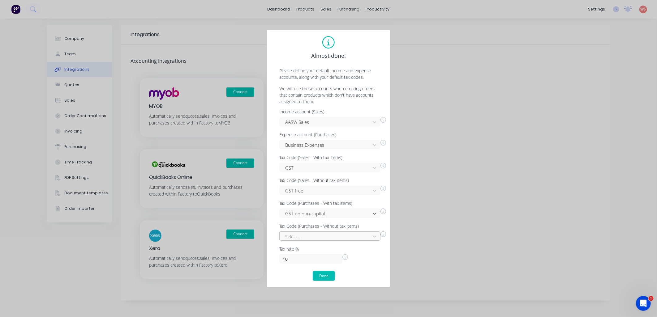
scroll to position [49, 0]
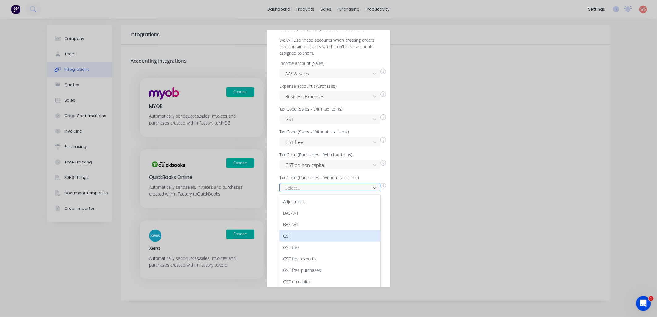
click at [344, 192] on div "14 results available. Use Up and Down to choose options, press Enter to select …" at bounding box center [329, 187] width 101 height 9
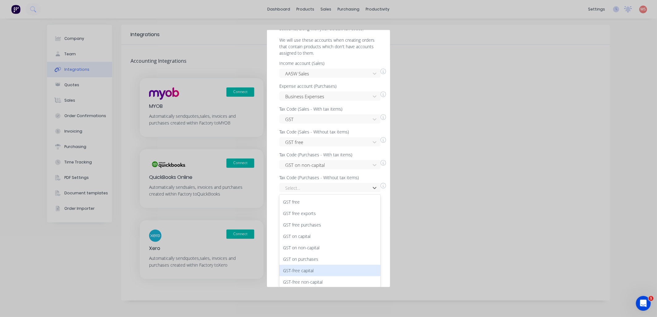
scroll to position [70, 0]
click at [326, 275] on div "Out of Scope" at bounding box center [329, 280] width 101 height 11
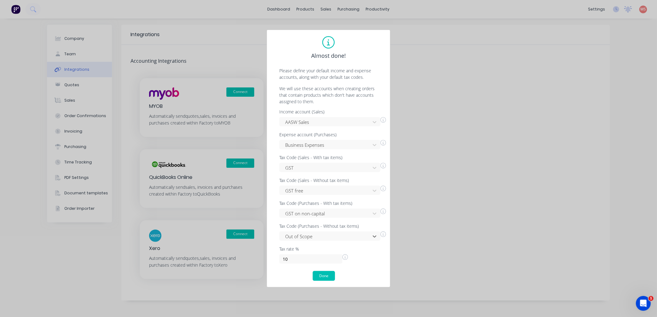
scroll to position [0, 0]
click at [322, 275] on button "Done" at bounding box center [324, 276] width 22 height 10
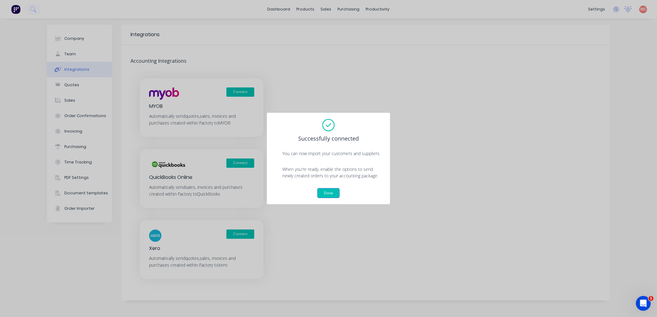
click at [338, 192] on button "Done" at bounding box center [328, 193] width 22 height 10
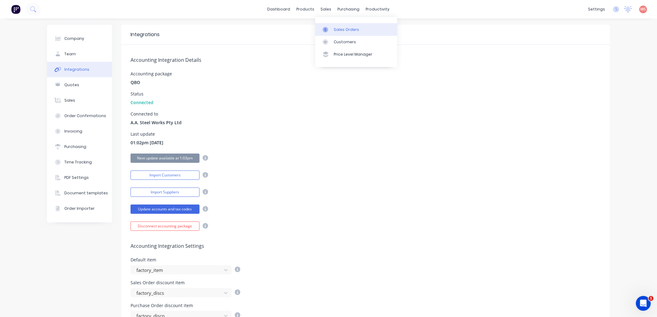
click at [336, 30] on div "Sales Orders" at bounding box center [346, 30] width 25 height 6
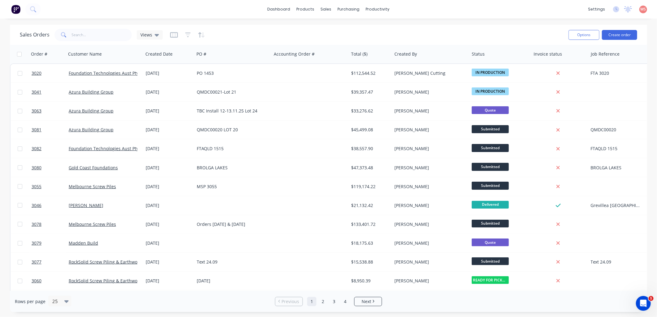
click at [69, 34] on span at bounding box center [62, 35] width 17 height 12
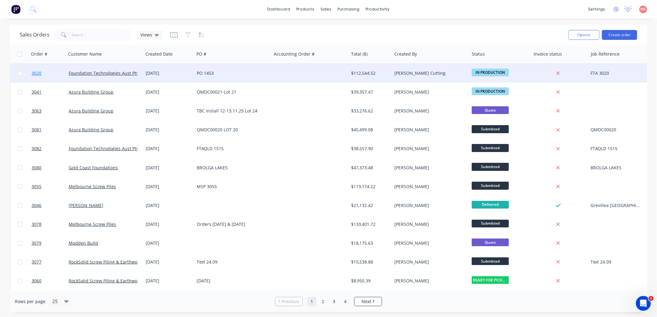
click at [38, 73] on span "3020" at bounding box center [37, 73] width 10 height 6
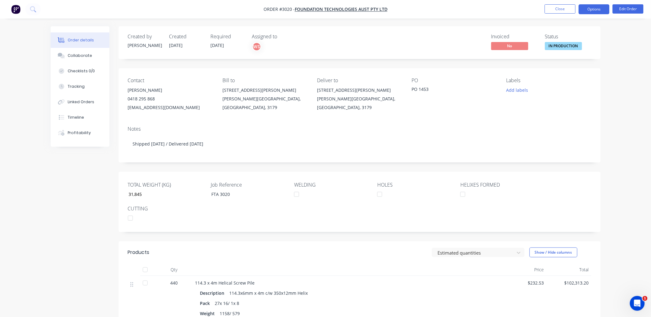
click at [594, 11] on button "Options" at bounding box center [594, 9] width 31 height 10
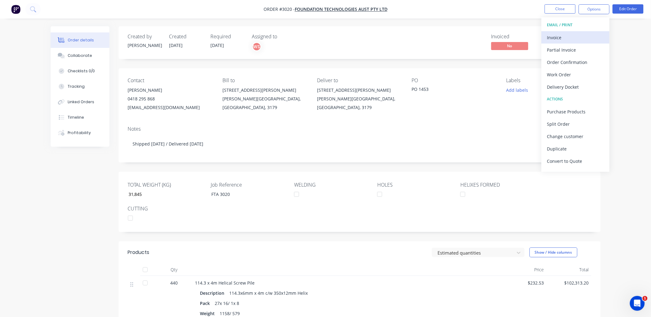
click at [567, 37] on div "Invoice" at bounding box center [575, 37] width 57 height 9
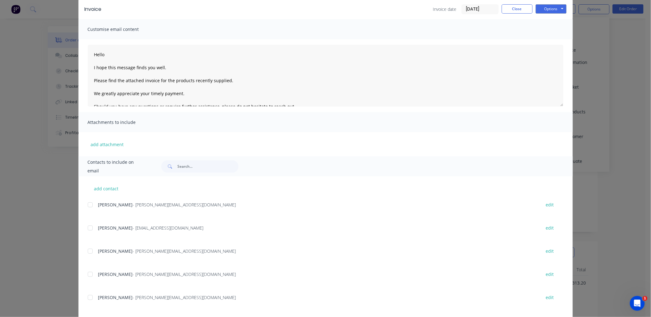
scroll to position [11, 0]
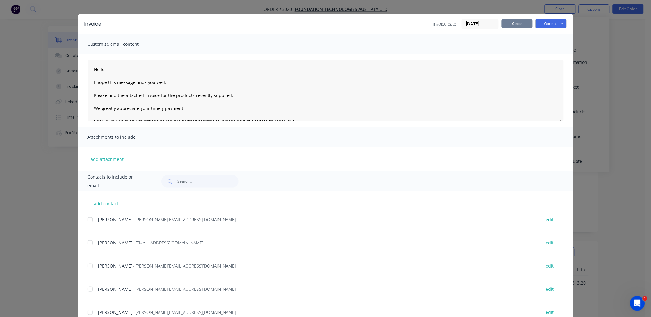
click at [508, 20] on button "Close" at bounding box center [517, 23] width 31 height 9
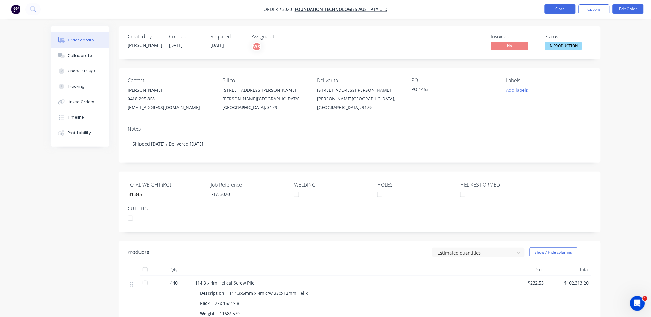
click at [562, 9] on button "Close" at bounding box center [560, 8] width 31 height 9
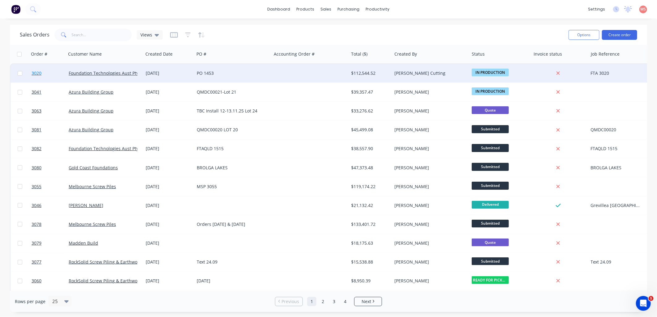
click at [34, 76] on link "3020" at bounding box center [50, 73] width 37 height 19
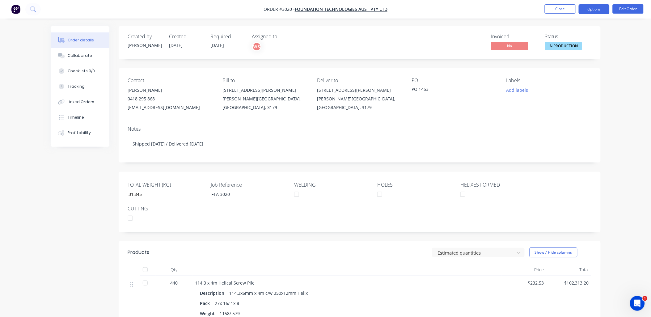
click at [588, 12] on button "Options" at bounding box center [594, 9] width 31 height 10
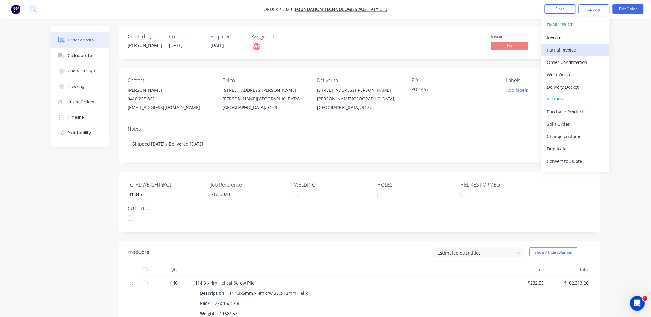
click at [576, 46] on div "Partial Invoice" at bounding box center [575, 49] width 57 height 9
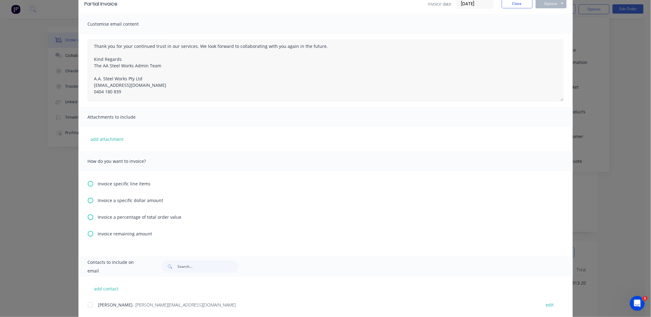
scroll to position [45, 0]
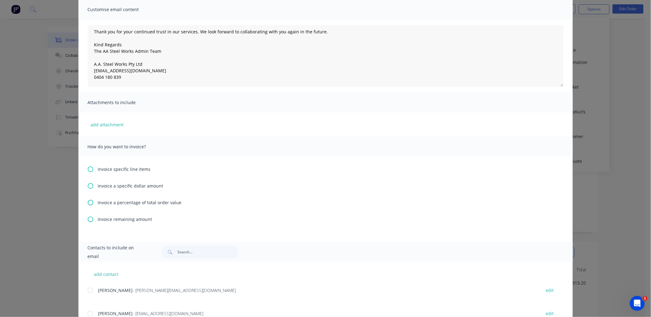
click at [88, 219] on icon at bounding box center [91, 220] width 6 height 6
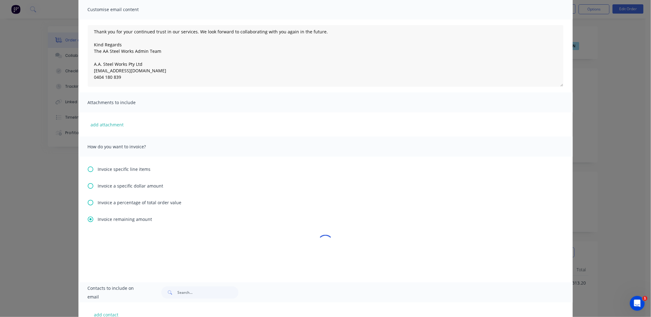
scroll to position [0, 0]
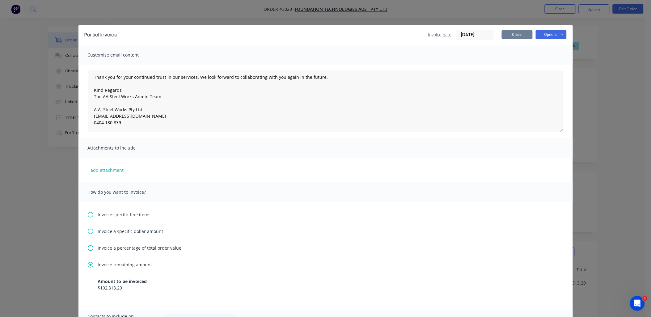
click at [514, 32] on button "Close" at bounding box center [517, 34] width 31 height 9
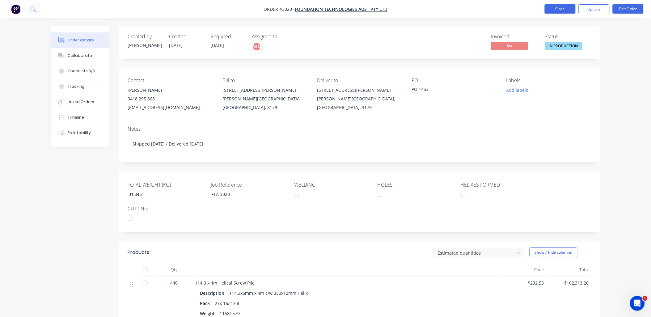
click at [566, 11] on button "Close" at bounding box center [560, 8] width 31 height 9
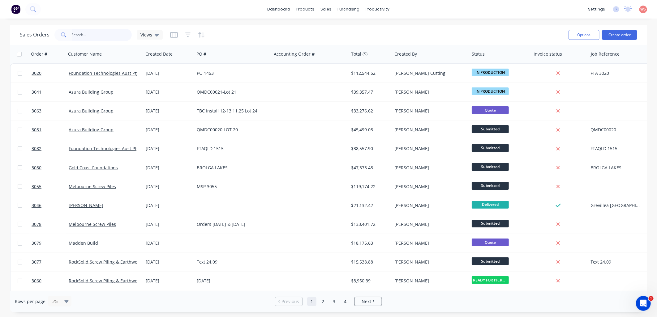
click at [107, 38] on input "text" at bounding box center [102, 35] width 60 height 12
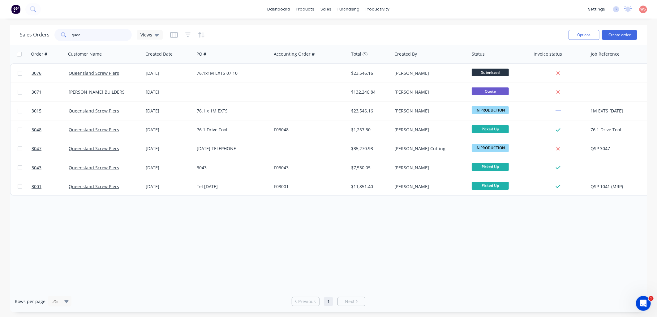
drag, startPoint x: 97, startPoint y: 38, endPoint x: 19, endPoint y: 26, distance: 79.5
click at [22, 27] on div "Sales Orders quee Views" at bounding box center [291, 34] width 543 height 15
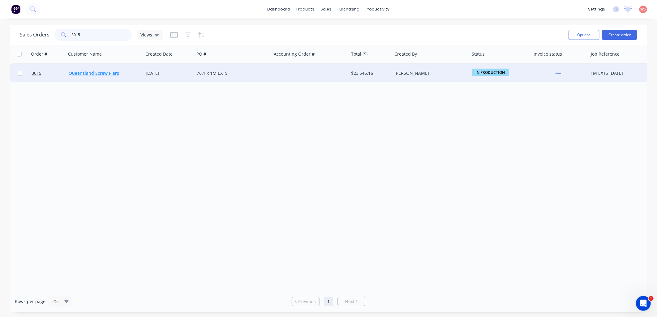
type input "3015"
click at [111, 74] on link "Queensland Screw Piers" at bounding box center [94, 73] width 50 height 6
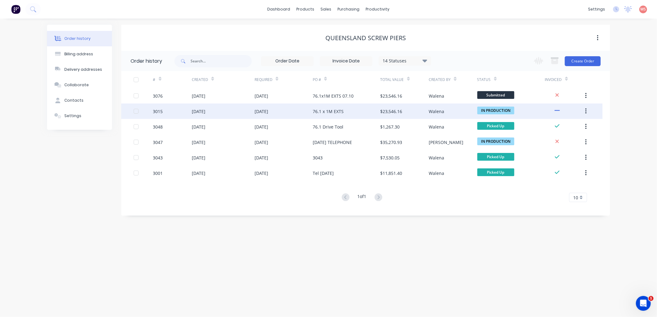
click at [217, 104] on div "[DATE]" at bounding box center [223, 111] width 63 height 15
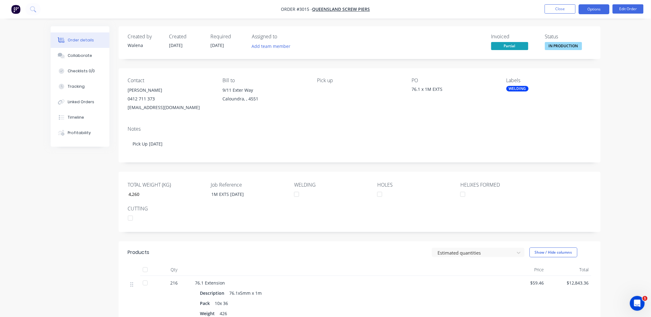
click at [592, 10] on button "Options" at bounding box center [594, 9] width 31 height 10
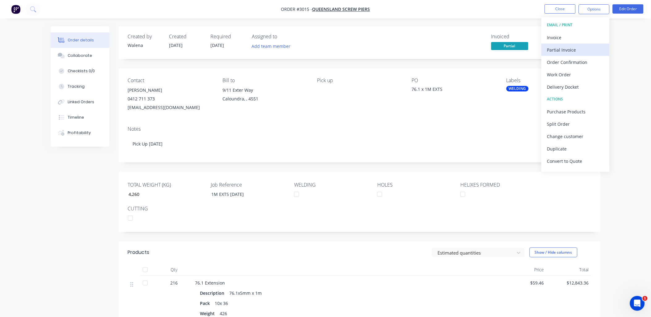
click at [567, 53] on div "Partial Invoice" at bounding box center [575, 49] width 57 height 9
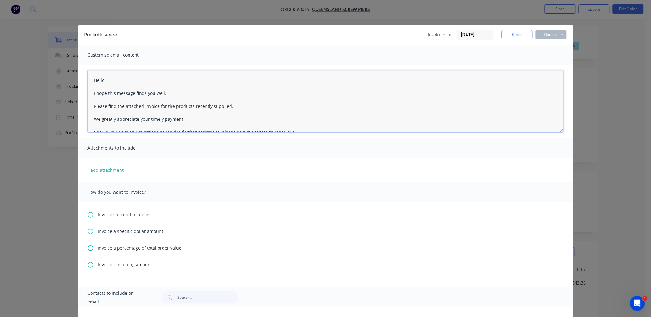
click at [114, 77] on textarea "Hello I hope this message finds you well. Please find the attached invoice for …" at bounding box center [326, 101] width 476 height 62
click at [172, 107] on textarea "Hello [PERSON_NAME] I hope this message finds you well. Please find the attache…" at bounding box center [326, 101] width 476 height 62
type textarea "Hello Bruce I hope this message finds you well. Please find the attached invoic…"
click at [88, 266] on icon at bounding box center [91, 265] width 6 height 6
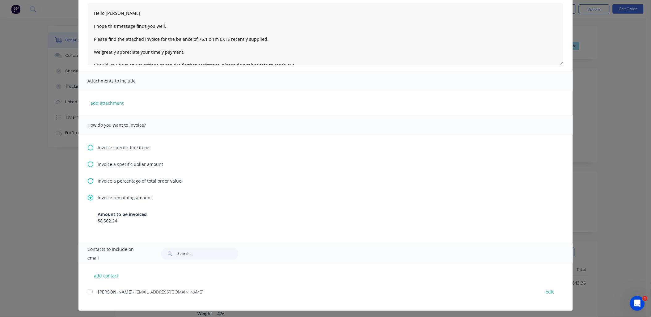
scroll to position [69, 0]
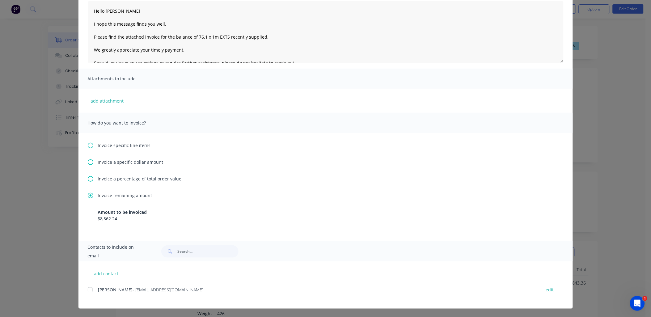
click at [85, 291] on div at bounding box center [90, 290] width 12 height 12
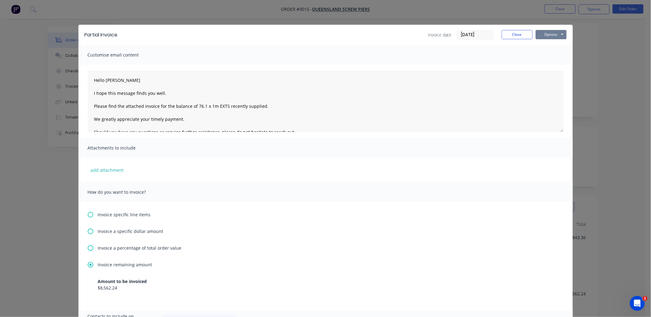
click at [550, 36] on button "Options" at bounding box center [551, 34] width 31 height 9
click at [550, 68] on button "Email" at bounding box center [556, 66] width 40 height 10
click at [514, 32] on button "Close" at bounding box center [517, 34] width 31 height 9
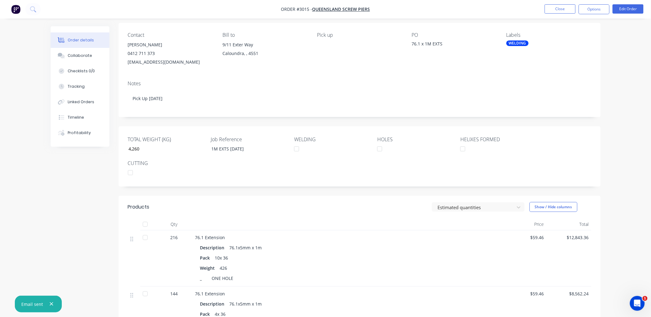
click at [514, 40] on div "WELDING" at bounding box center [518, 43] width 22 height 6
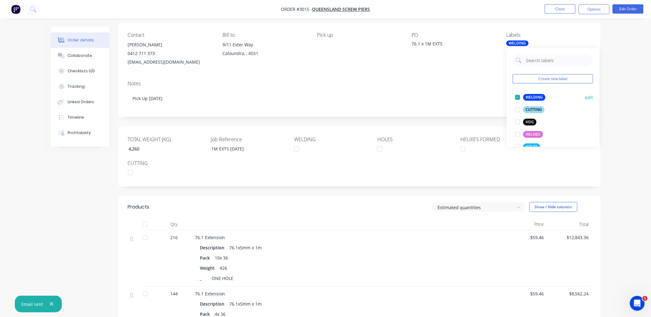
click at [516, 97] on div at bounding box center [518, 97] width 12 height 12
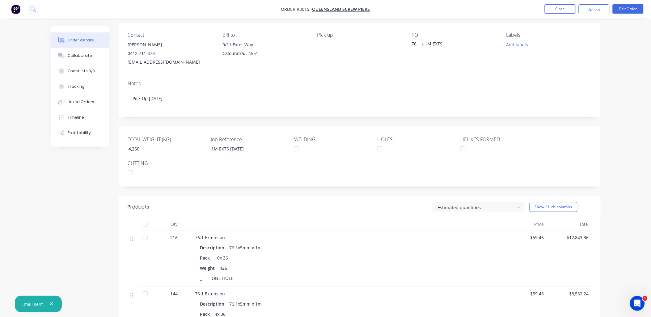
click at [450, 76] on div "Notes Pick Up 18.09.25" at bounding box center [360, 96] width 482 height 41
click at [556, 6] on button "Close" at bounding box center [560, 8] width 31 height 9
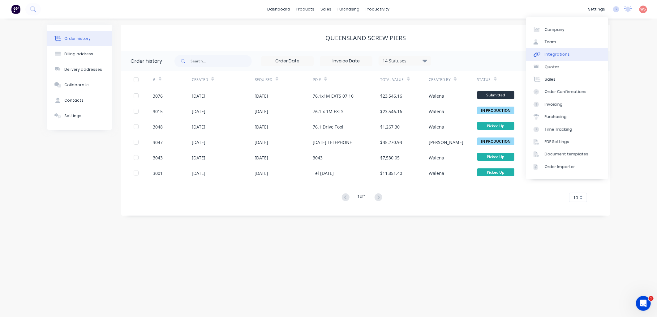
click at [543, 57] on link "Integrations" at bounding box center [567, 54] width 82 height 12
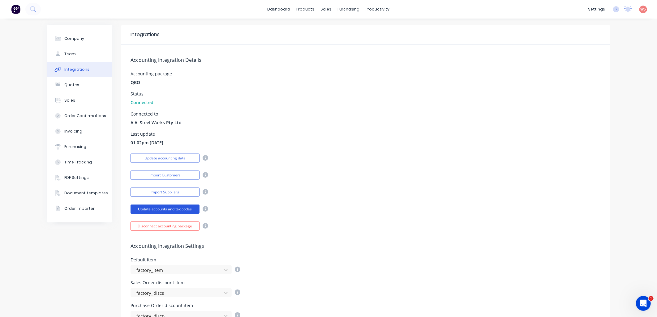
click at [166, 211] on button "Update accounts and tax codes" at bounding box center [164, 209] width 69 height 9
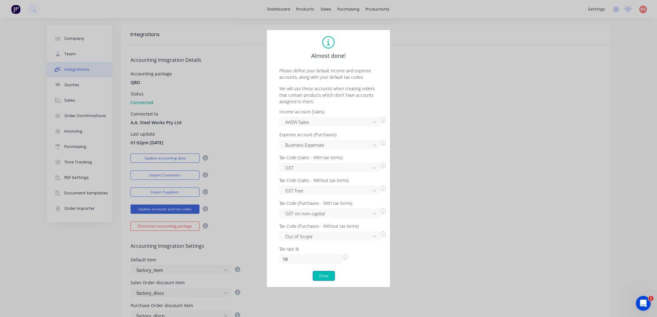
click at [332, 280] on button "Done" at bounding box center [324, 276] width 22 height 10
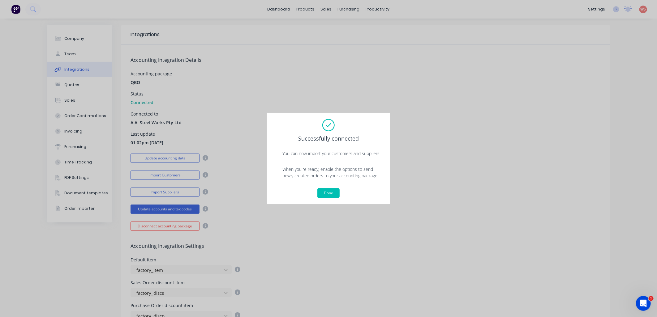
click at [323, 198] on div "Successfully connected You can now import your customers and suppliers. When yo…" at bounding box center [328, 159] width 124 height 92
click at [329, 195] on button "Done" at bounding box center [328, 193] width 22 height 10
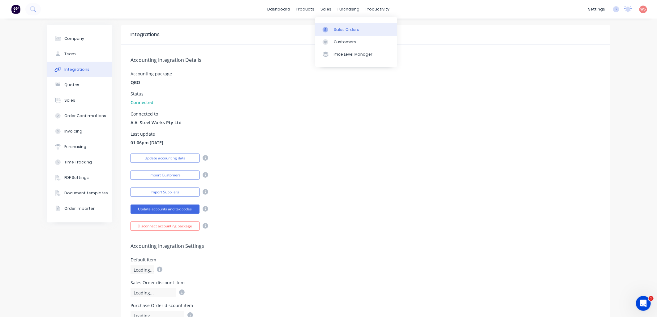
click at [355, 29] on div "Sales Orders" at bounding box center [346, 30] width 25 height 6
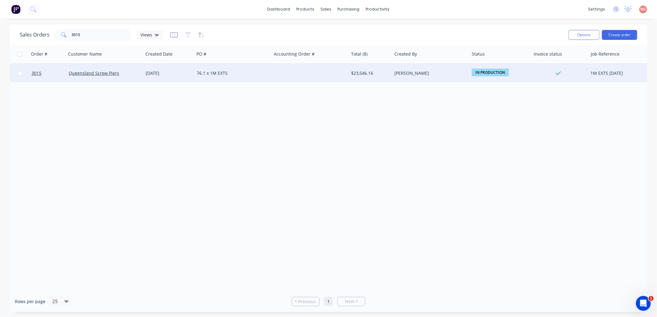
click at [492, 75] on span "IN PRODUCTION" at bounding box center [489, 73] width 37 height 8
click at [491, 172] on span "Delivered" at bounding box center [484, 172] width 20 height 6
click at [557, 186] on div "Order # Customer Name Created Date PO # Accounting Order # Total ($) Created By…" at bounding box center [328, 168] width 637 height 246
click at [236, 152] on div "Order # Customer Name Created Date PO # Accounting Order # Total ($) Created By…" at bounding box center [328, 168] width 637 height 246
click at [222, 72] on div "76.1 x 1M EXTS" at bounding box center [231, 73] width 69 height 6
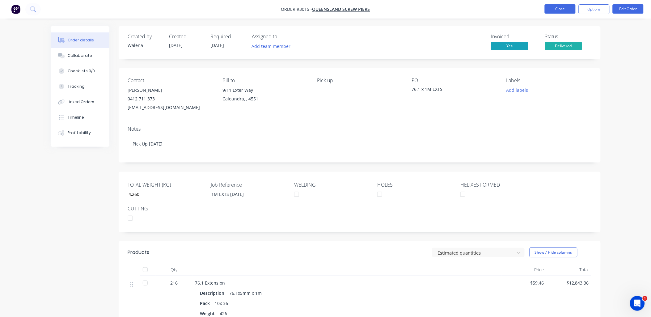
click at [550, 7] on button "Close" at bounding box center [560, 8] width 31 height 9
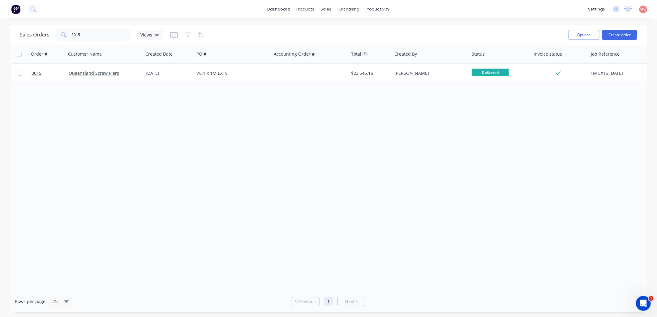
click at [505, 106] on div "Order # Customer Name Created Date PO # Accounting Order # Total ($) Created By…" at bounding box center [328, 168] width 637 height 246
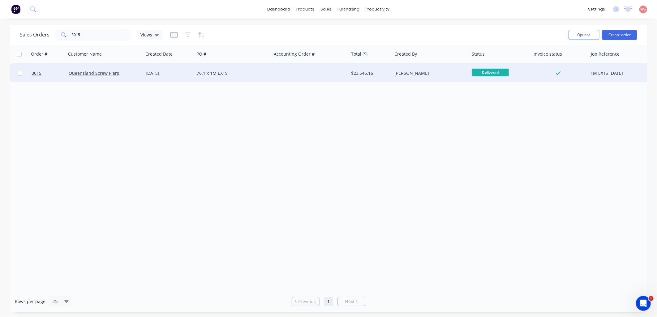
click at [211, 71] on div "76.1 x 1M EXTS" at bounding box center [231, 73] width 69 height 6
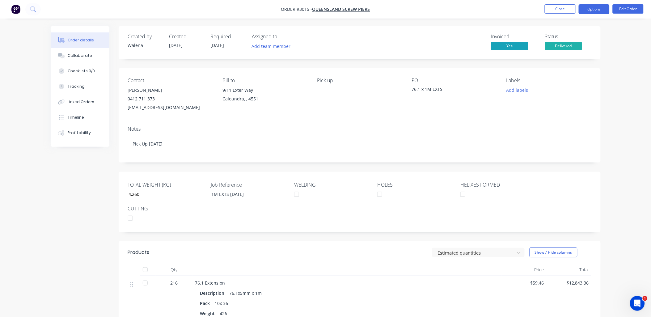
click at [594, 9] on button "Options" at bounding box center [594, 9] width 31 height 10
click at [564, 9] on button "Close" at bounding box center [560, 8] width 31 height 9
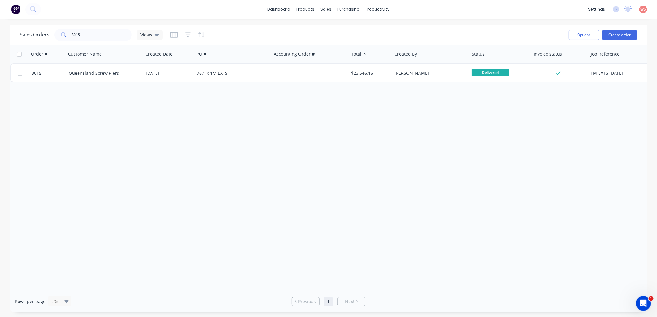
click at [362, 125] on div "Order # Customer Name Created Date PO # Accounting Order # Total ($) Created By…" at bounding box center [328, 168] width 637 height 246
click at [373, 173] on div "Order # Customer Name Created Date PO # Accounting Order # Total ($) Created By…" at bounding box center [328, 168] width 637 height 246
click at [285, 7] on link "dashboard" at bounding box center [278, 9] width 29 height 9
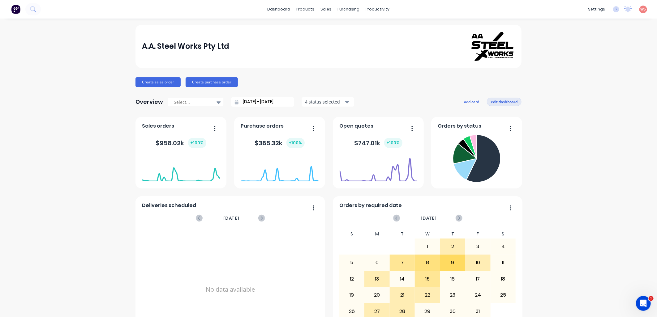
click at [490, 99] on button "edit dashboard" at bounding box center [504, 102] width 35 height 8
click at [345, 44] on div "Customers" at bounding box center [345, 42] width 22 height 6
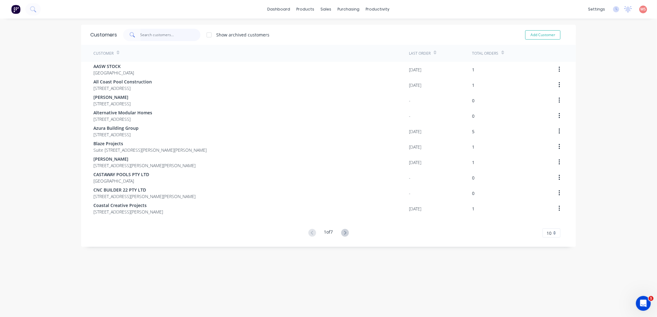
click at [160, 36] on input "text" at bounding box center [170, 35] width 60 height 12
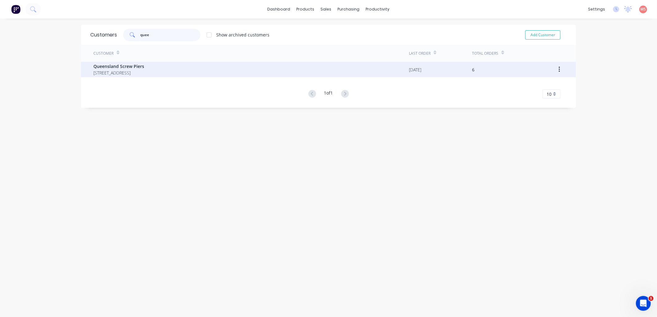
type input "quee"
click at [144, 71] on span "9/11 Exter Way Caloundra 4551" at bounding box center [118, 73] width 51 height 6
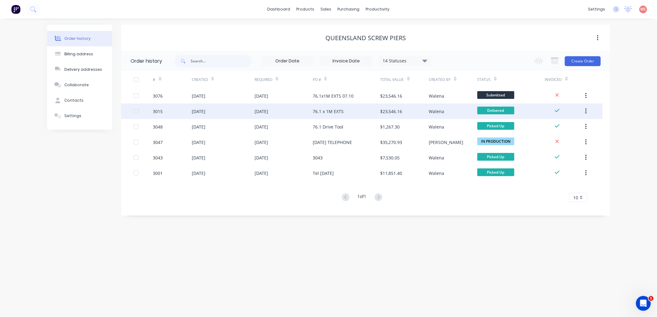
click at [205, 109] on div "[DATE]" at bounding box center [199, 111] width 14 height 6
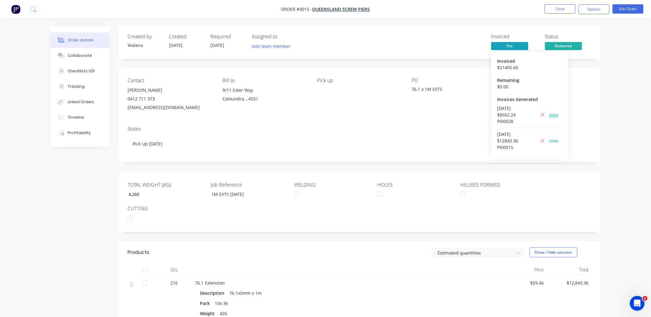
click at [555, 113] on link "view" at bounding box center [554, 115] width 9 height 6
click at [633, 113] on div "Order details Collaborate Checklists 0/0 Tracking Linked Orders Timeline Profit…" at bounding box center [325, 242] width 651 height 485
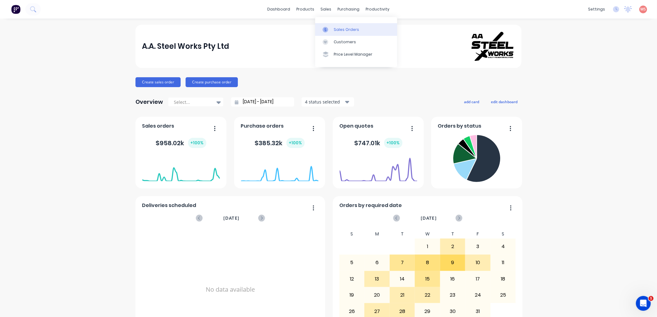
click at [341, 26] on link "Sales Orders" at bounding box center [356, 29] width 82 height 12
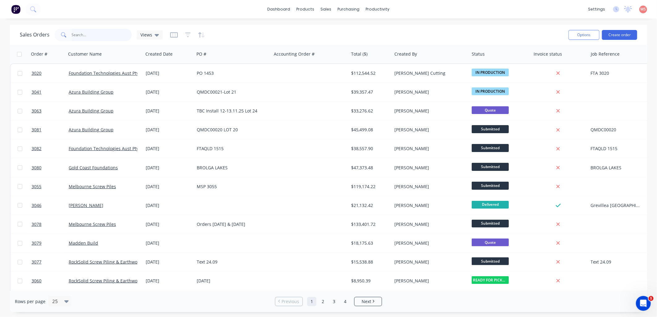
click at [96, 36] on input "text" at bounding box center [102, 35] width 60 height 12
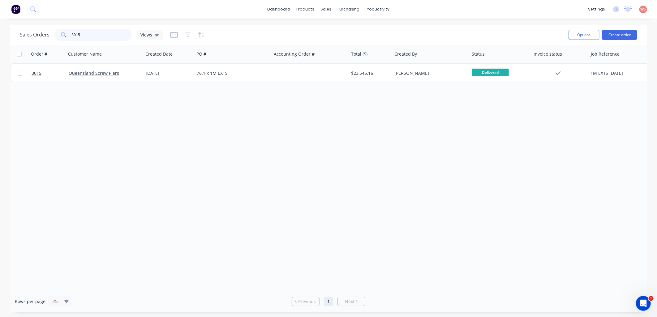
type input "3015"
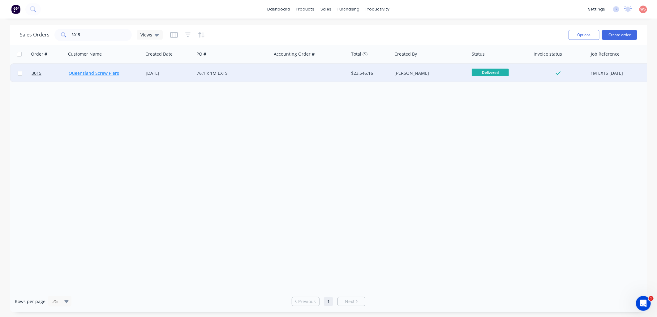
click at [98, 70] on link "Queensland Screw Piers" at bounding box center [94, 73] width 50 height 6
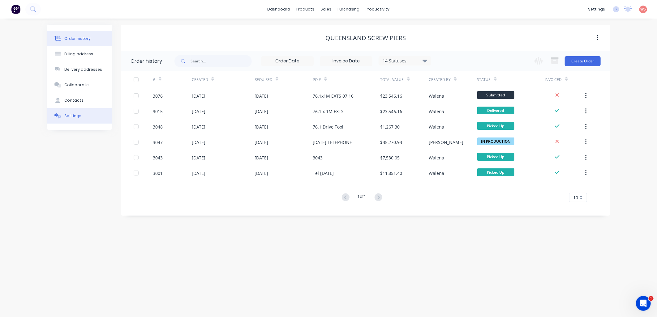
click at [76, 113] on div "Settings" at bounding box center [72, 116] width 17 height 6
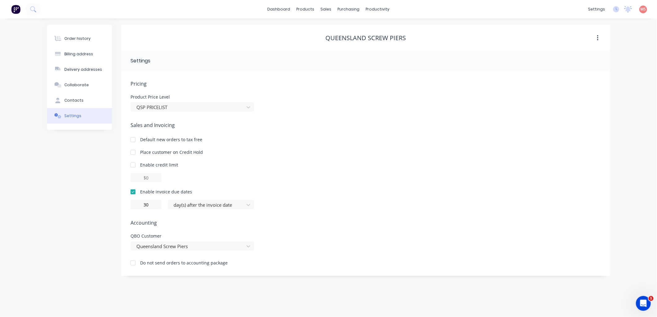
click at [73, 166] on div "Order history Billing address Delivery addresses Collaborate Contacts Settings" at bounding box center [79, 150] width 65 height 251
click at [341, 27] on div "Sales Orders" at bounding box center [348, 30] width 25 height 6
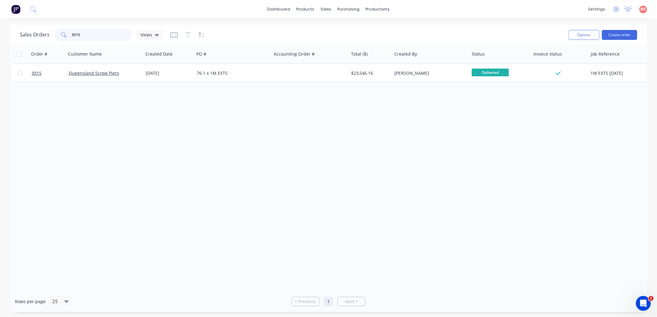
drag, startPoint x: 95, startPoint y: 33, endPoint x: 32, endPoint y: 33, distance: 62.8
click at [32, 33] on div "Sales Orders 3015 Views" at bounding box center [91, 35] width 143 height 12
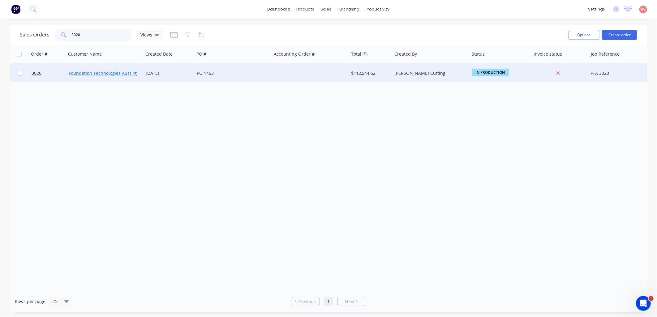
type input "3020"
click at [105, 74] on link "Foundation Technologies Aust Pty Ltd" at bounding box center [108, 73] width 78 height 6
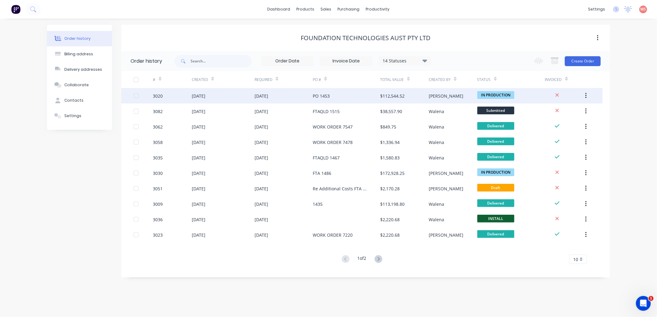
click at [221, 97] on div "[DATE]" at bounding box center [223, 95] width 63 height 15
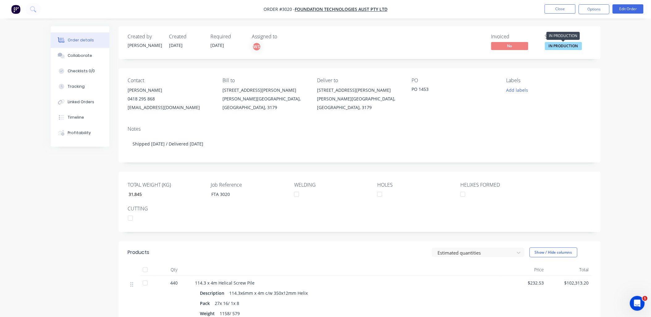
click at [567, 47] on span "IN PRODUCTION" at bounding box center [563, 46] width 37 height 8
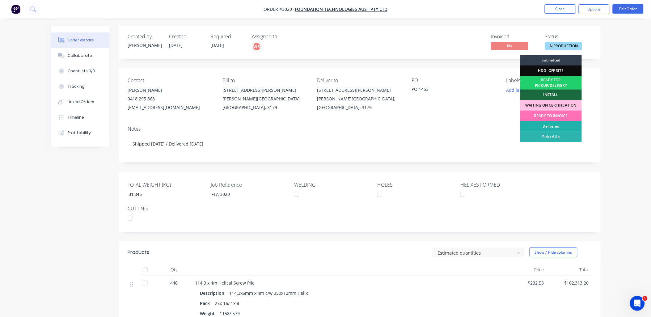
click at [557, 126] on div "Delivered" at bounding box center [551, 126] width 62 height 11
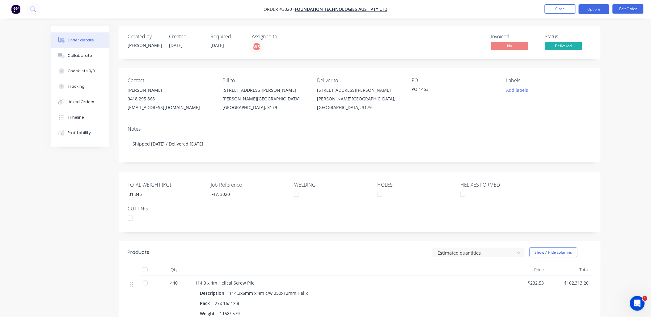
click at [600, 4] on button "Options" at bounding box center [594, 9] width 31 height 10
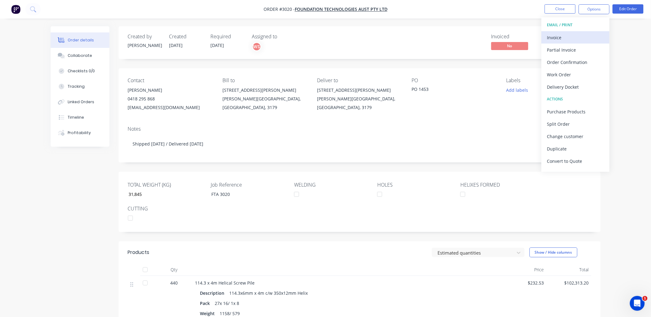
click at [563, 41] on div "Invoice" at bounding box center [575, 37] width 57 height 9
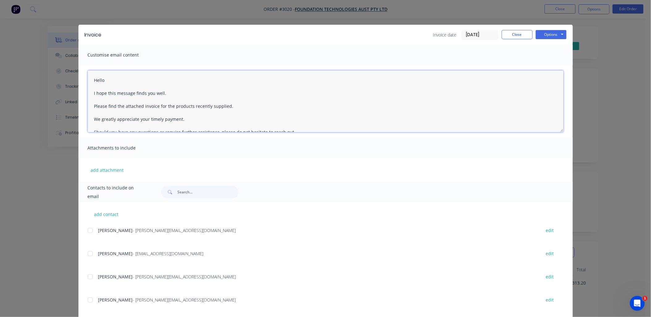
drag, startPoint x: 91, startPoint y: 78, endPoint x: 107, endPoint y: 78, distance: 16.4
click at [107, 79] on textarea "Hello I hope this message finds you well. Please find the attached invoice for …" at bounding box center [326, 101] width 476 height 62
click at [87, 279] on div at bounding box center [90, 277] width 12 height 12
click at [88, 299] on div at bounding box center [90, 300] width 12 height 12
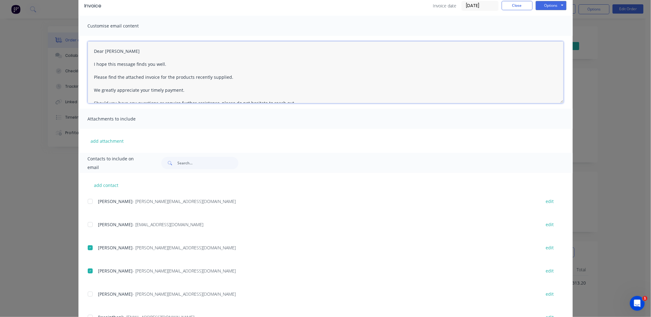
scroll to position [57, 0]
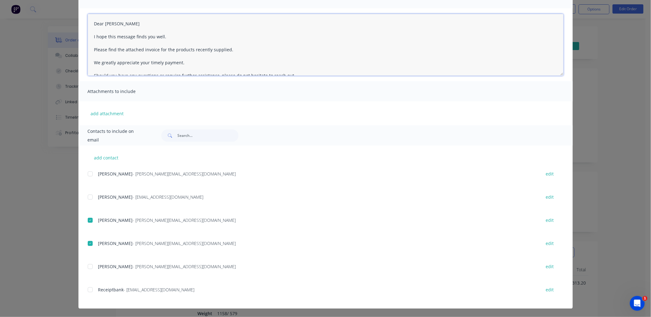
click at [88, 267] on div at bounding box center [90, 267] width 12 height 12
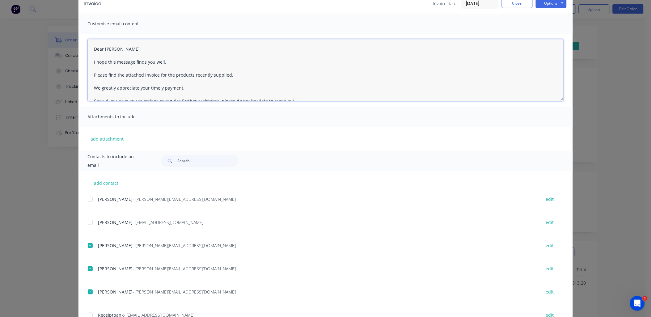
scroll to position [0, 0]
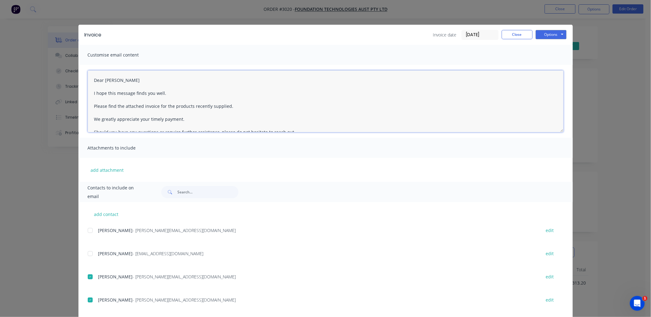
click at [90, 81] on textarea "Dear [PERSON_NAME] I hope this message finds you well. Please find the attached…" at bounding box center [326, 101] width 476 height 62
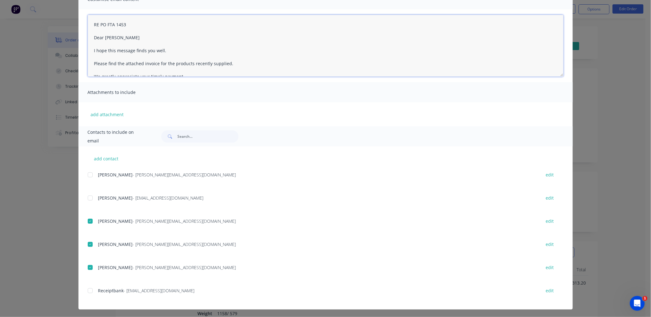
scroll to position [57, 0]
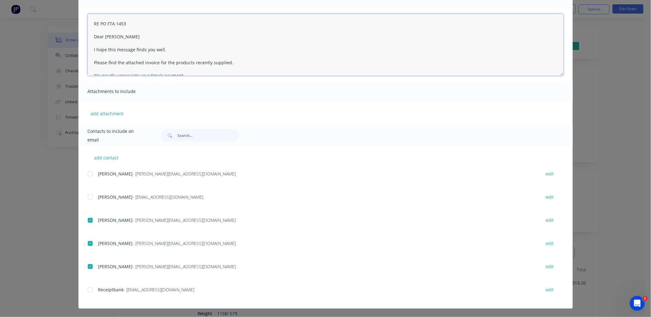
click at [86, 292] on div at bounding box center [90, 290] width 12 height 12
click at [87, 266] on div at bounding box center [90, 267] width 12 height 12
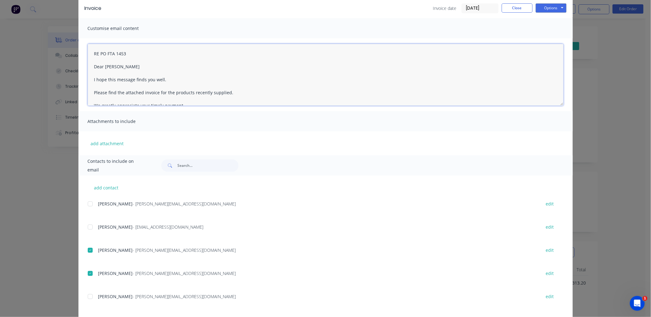
scroll to position [0, 0]
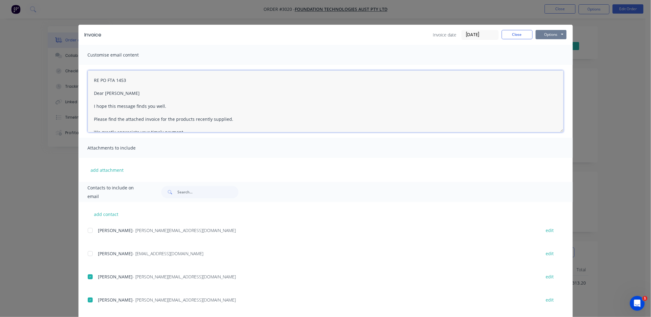
type textarea "RE PO FTA 1453 Dear [PERSON_NAME] I hope this message finds you well. Please fi…"
click at [557, 35] on button "Options" at bounding box center [551, 34] width 31 height 9
click at [554, 64] on button "Email" at bounding box center [556, 66] width 40 height 10
click at [514, 35] on button "Close" at bounding box center [517, 34] width 31 height 9
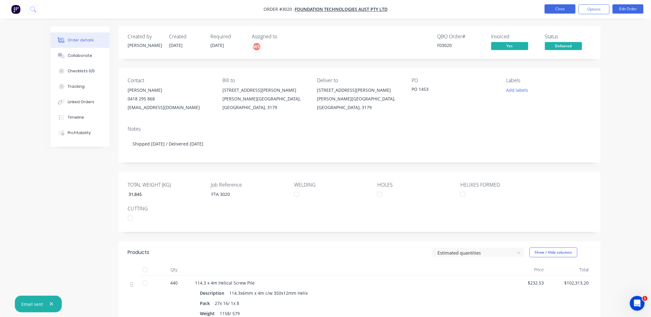
click at [563, 8] on button "Close" at bounding box center [560, 8] width 31 height 9
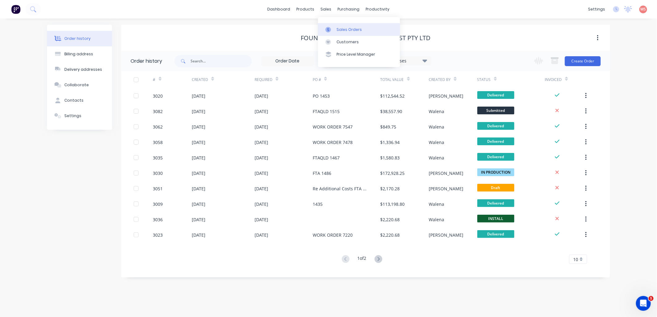
click at [356, 32] on div "Sales Orders" at bounding box center [348, 30] width 25 height 6
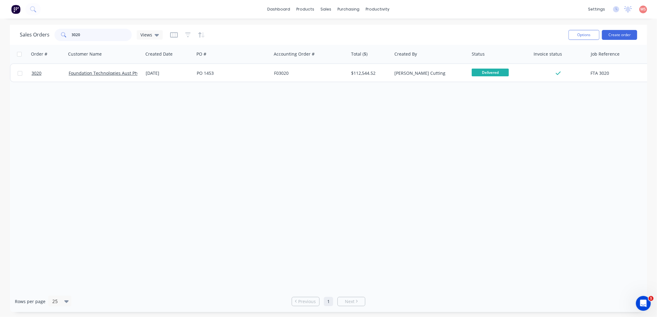
drag, startPoint x: 113, startPoint y: 37, endPoint x: 16, endPoint y: 38, distance: 97.1
click at [16, 38] on div "Sales Orders 3020 Views Options Create order" at bounding box center [328, 35] width 637 height 20
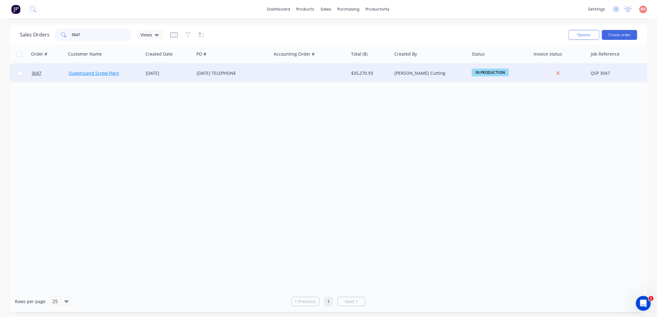
type input "3047"
click at [80, 72] on link "Queensland Screw Piers" at bounding box center [94, 73] width 50 height 6
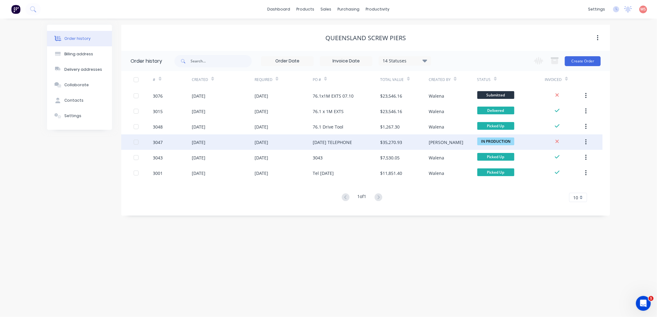
click at [197, 141] on div "[DATE]" at bounding box center [199, 142] width 14 height 6
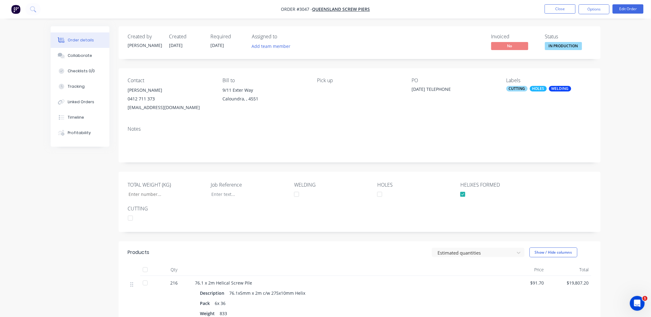
type input "8,016"
click at [520, 87] on div "CUTTING" at bounding box center [517, 89] width 21 height 6
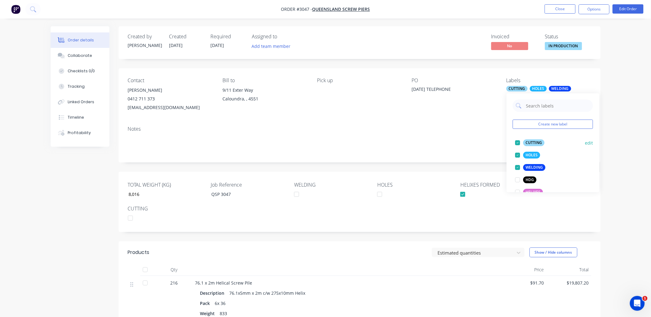
click at [518, 142] on div at bounding box center [518, 143] width 12 height 12
click at [519, 154] on div at bounding box center [518, 155] width 12 height 12
click at [518, 142] on div at bounding box center [518, 143] width 12 height 12
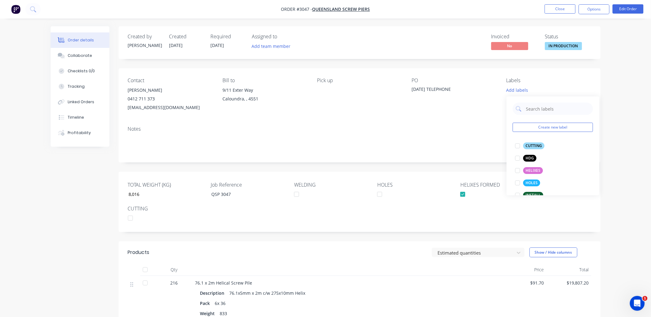
click at [462, 125] on div "Notes" at bounding box center [360, 141] width 482 height 41
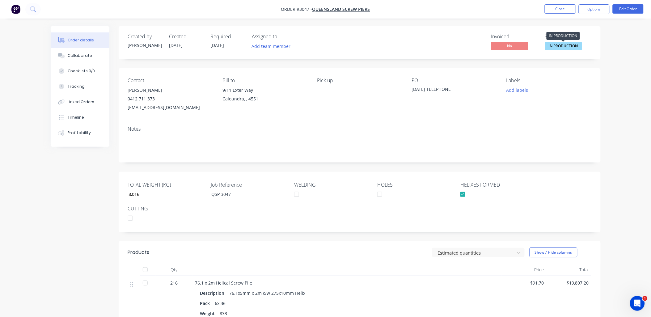
click at [564, 43] on span "IN PRODUCTION" at bounding box center [563, 46] width 37 height 8
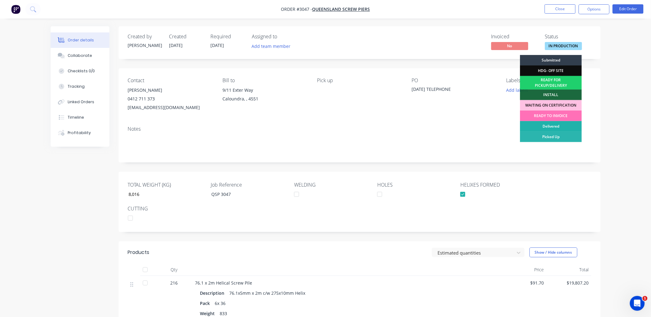
click at [558, 122] on div "Delivered" at bounding box center [551, 126] width 62 height 11
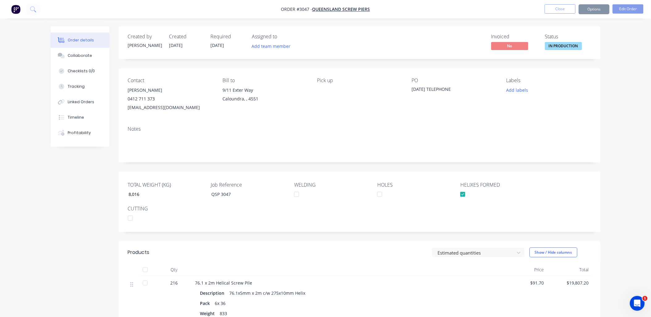
click at [558, 122] on div "Notes" at bounding box center [360, 141] width 482 height 41
click at [600, 6] on button "Options" at bounding box center [594, 9] width 31 height 10
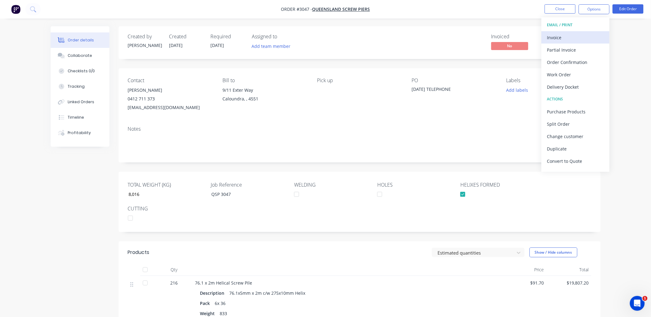
click at [555, 37] on div "Invoice" at bounding box center [575, 37] width 57 height 9
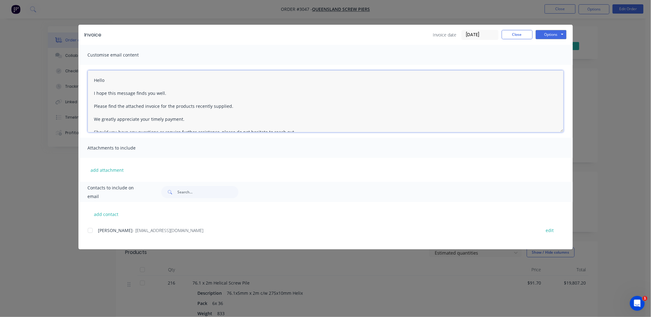
click at [110, 81] on textarea "Hello I hope this message finds you well. Please find the attached invoice for …" at bounding box center [326, 101] width 476 height 62
click at [232, 106] on textarea "Hello [PERSON_NAME] I hope this message finds you well. Please find the attache…" at bounding box center [326, 101] width 476 height 62
type textarea "Hello [PERSON_NAME] I hope this message finds you well. Please find the attache…"
